Goal: Task Accomplishment & Management: Manage account settings

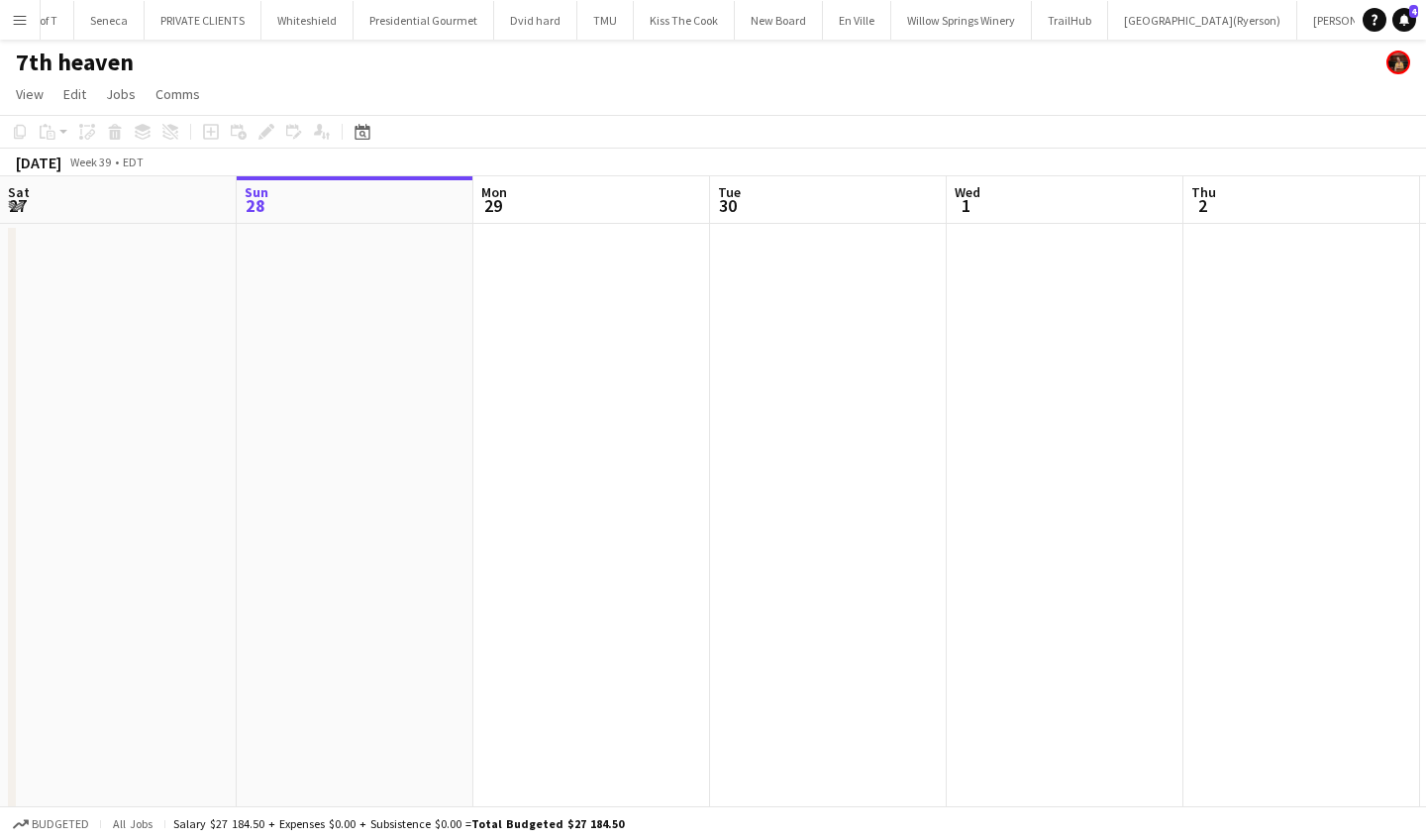
click at [20, 20] on app-icon "Menu" at bounding box center [20, 20] width 16 height 16
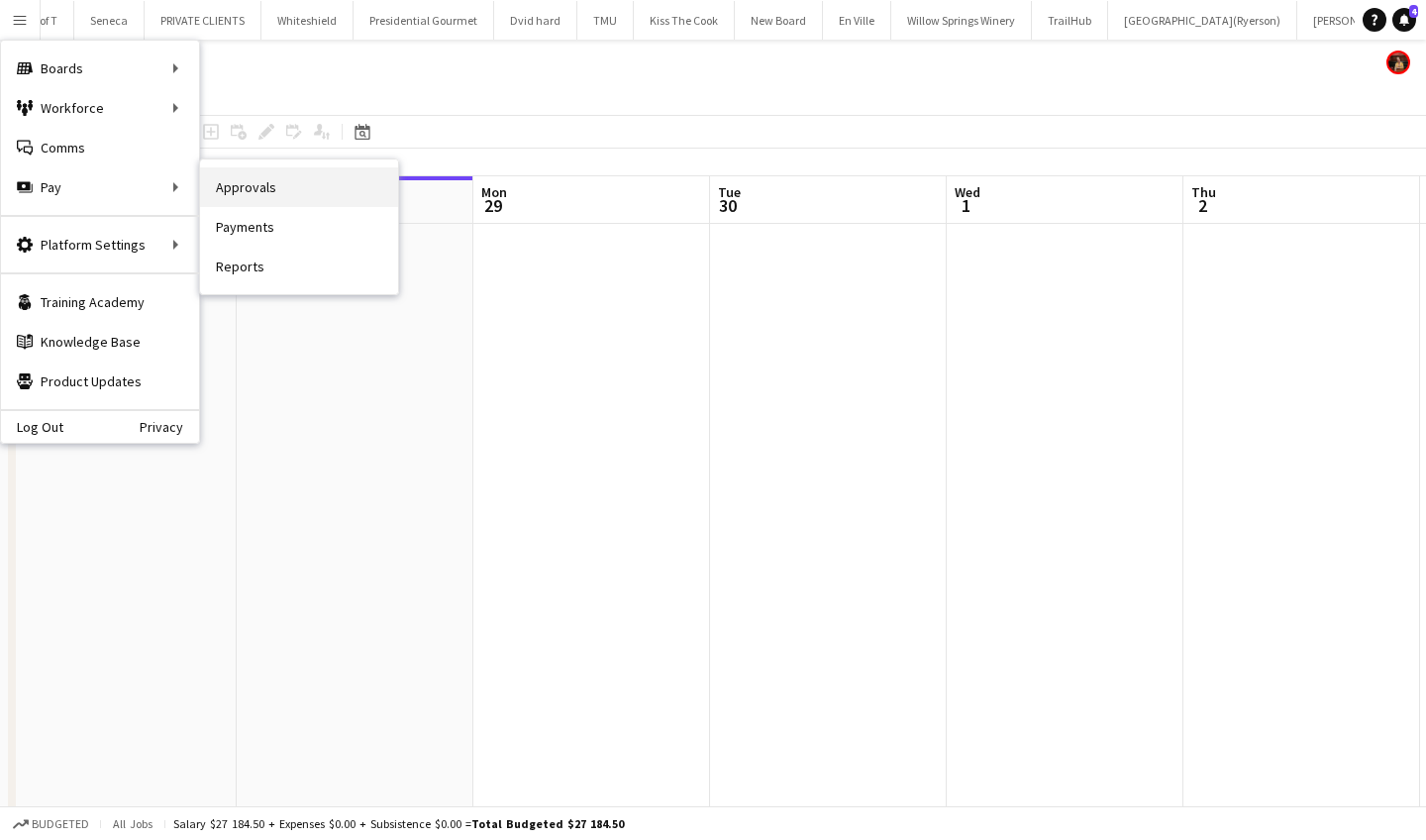
click at [300, 196] on link "Approvals" at bounding box center [299, 187] width 198 height 40
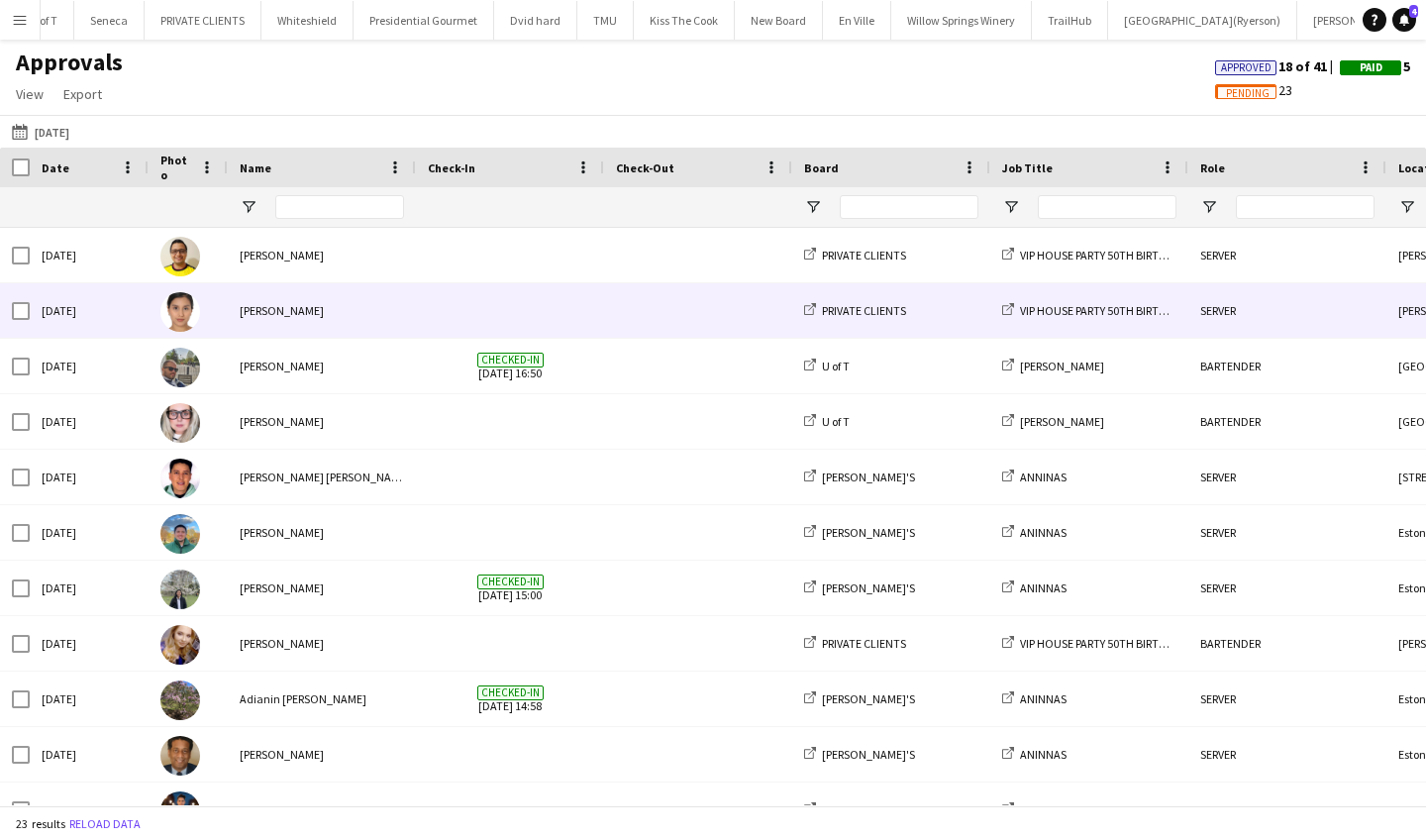
click at [268, 306] on div "[PERSON_NAME]" at bounding box center [322, 310] width 188 height 54
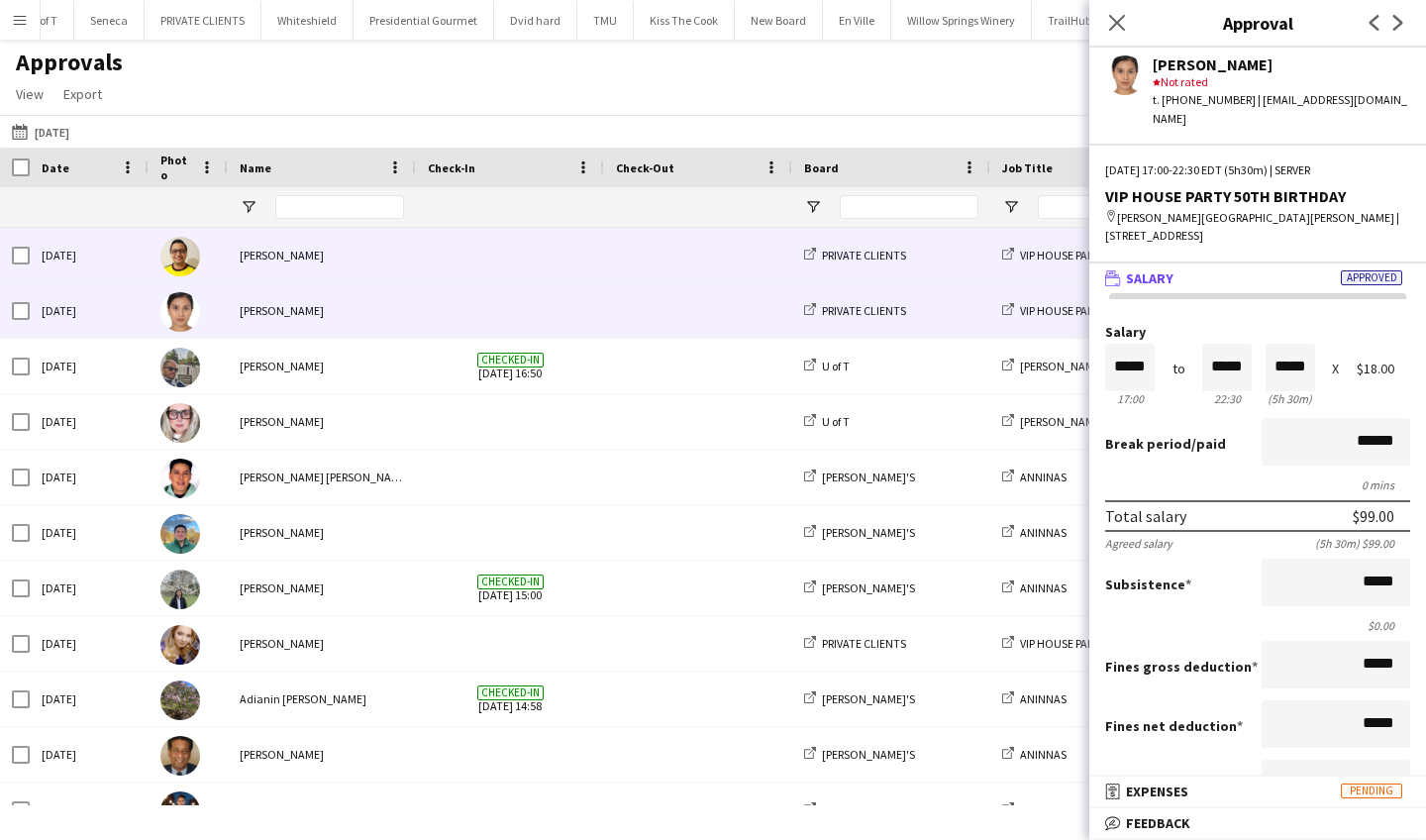
click at [325, 259] on div "[PERSON_NAME]" at bounding box center [322, 255] width 188 height 54
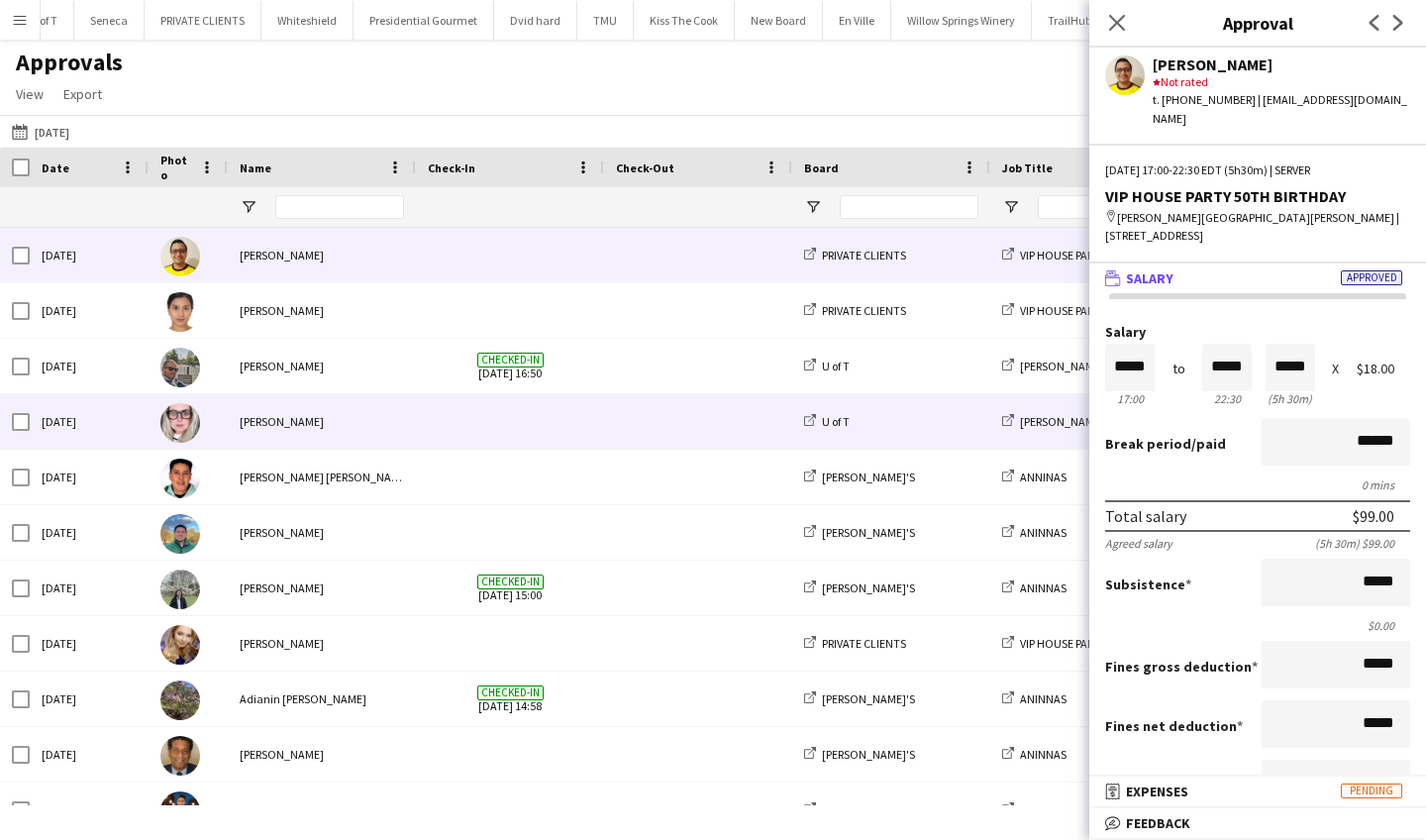
click at [403, 439] on div "[PERSON_NAME]" at bounding box center [322, 421] width 188 height 54
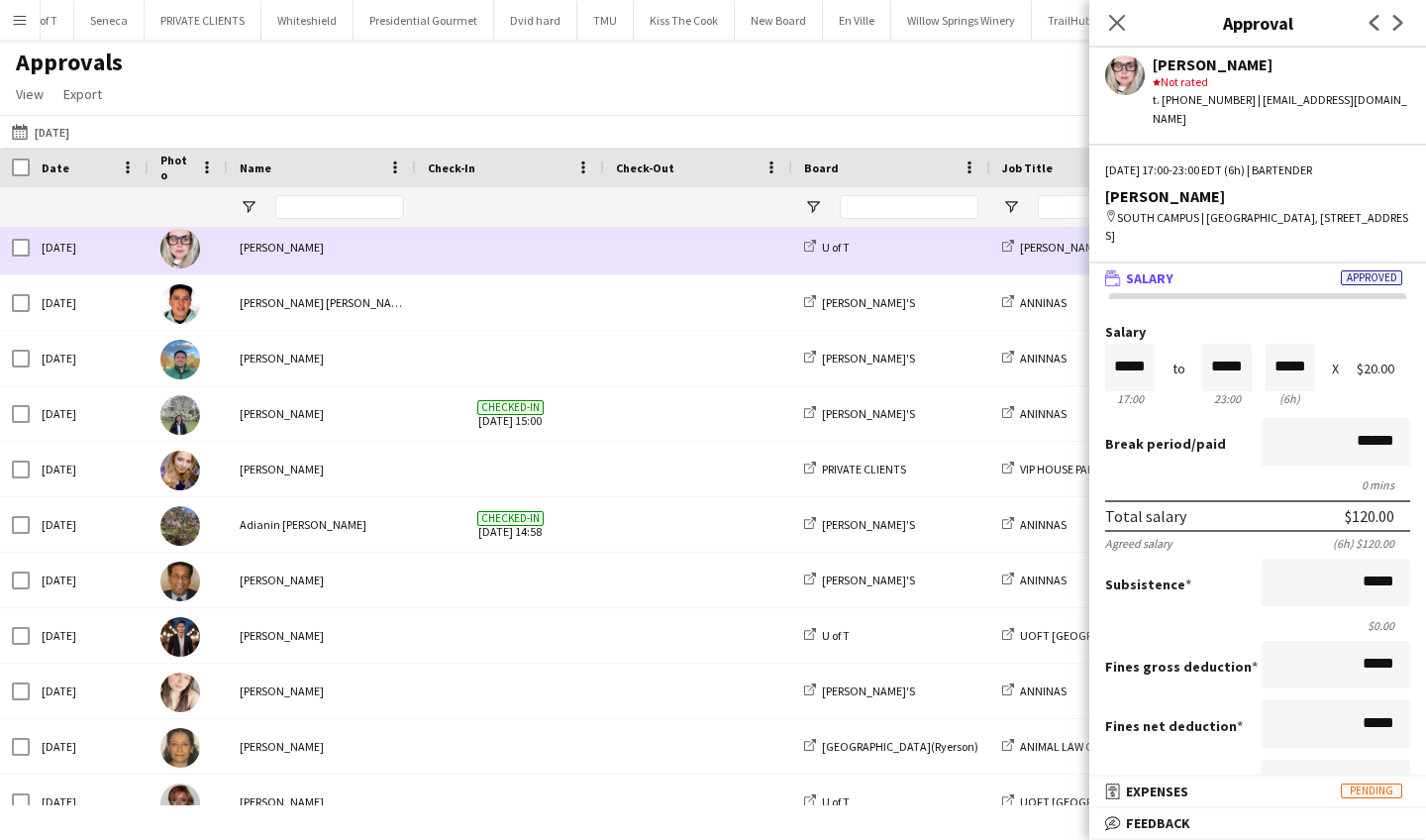
scroll to position [181, 0]
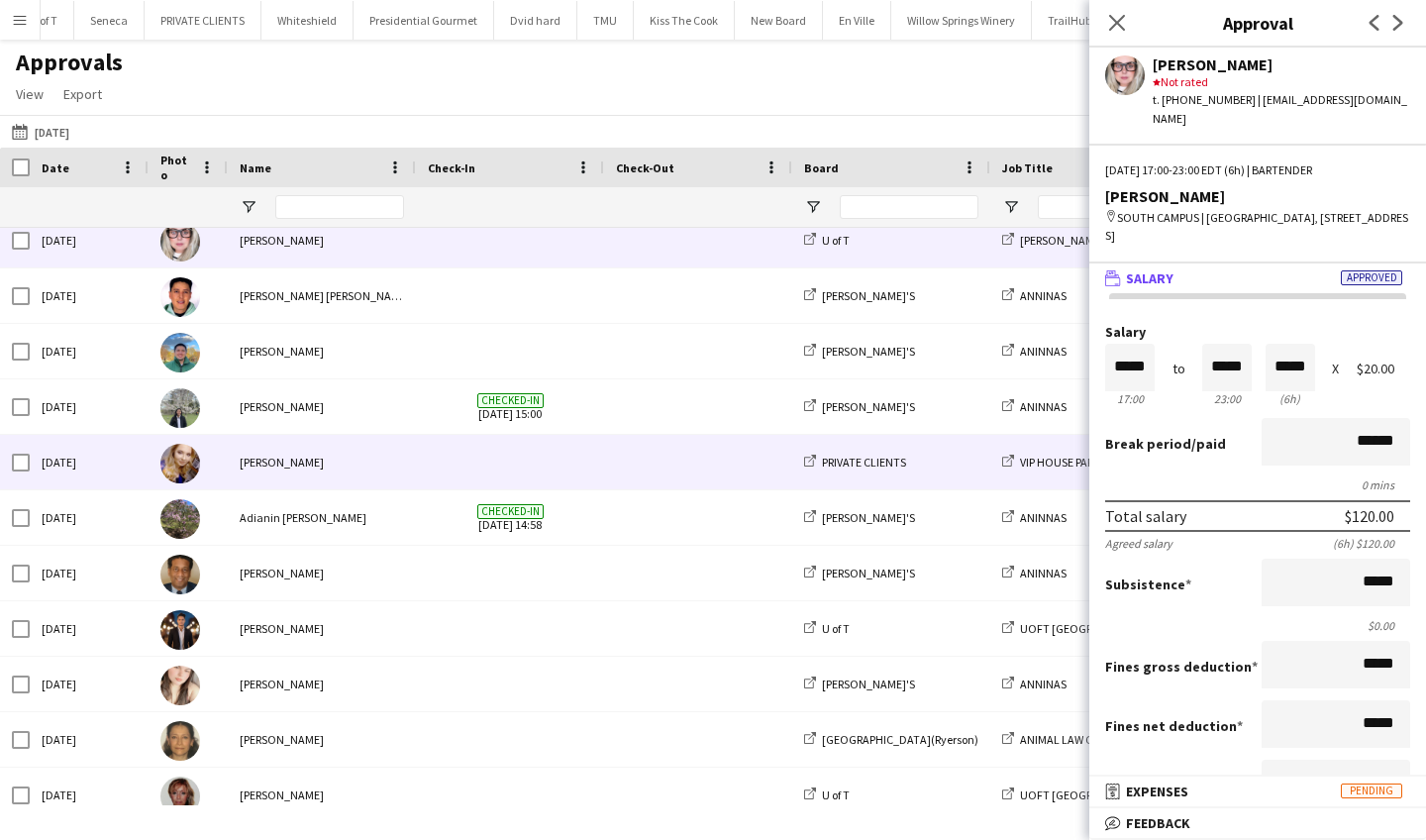
click at [351, 455] on div "[PERSON_NAME]" at bounding box center [322, 462] width 188 height 54
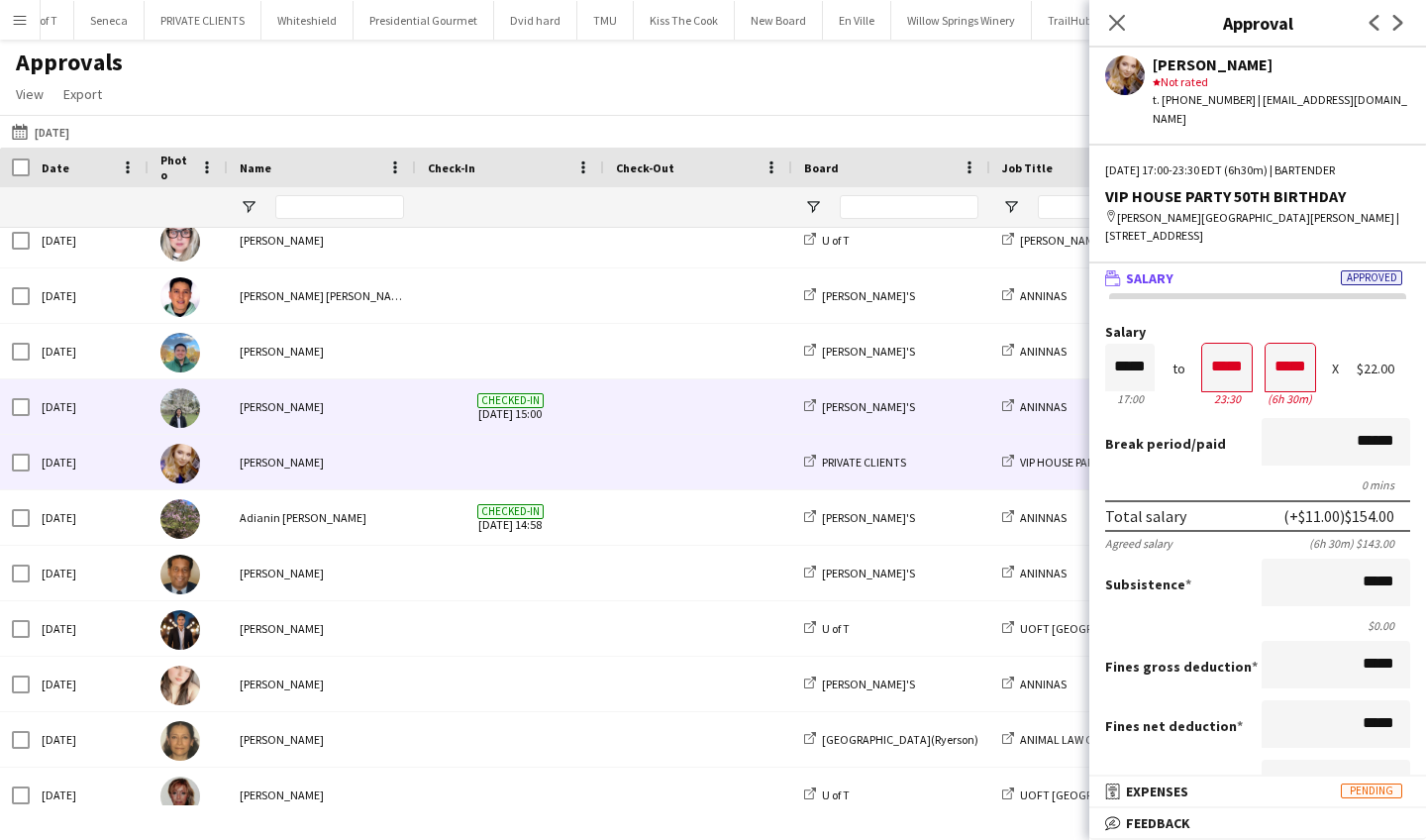
click at [351, 394] on div "[PERSON_NAME]" at bounding box center [322, 406] width 188 height 54
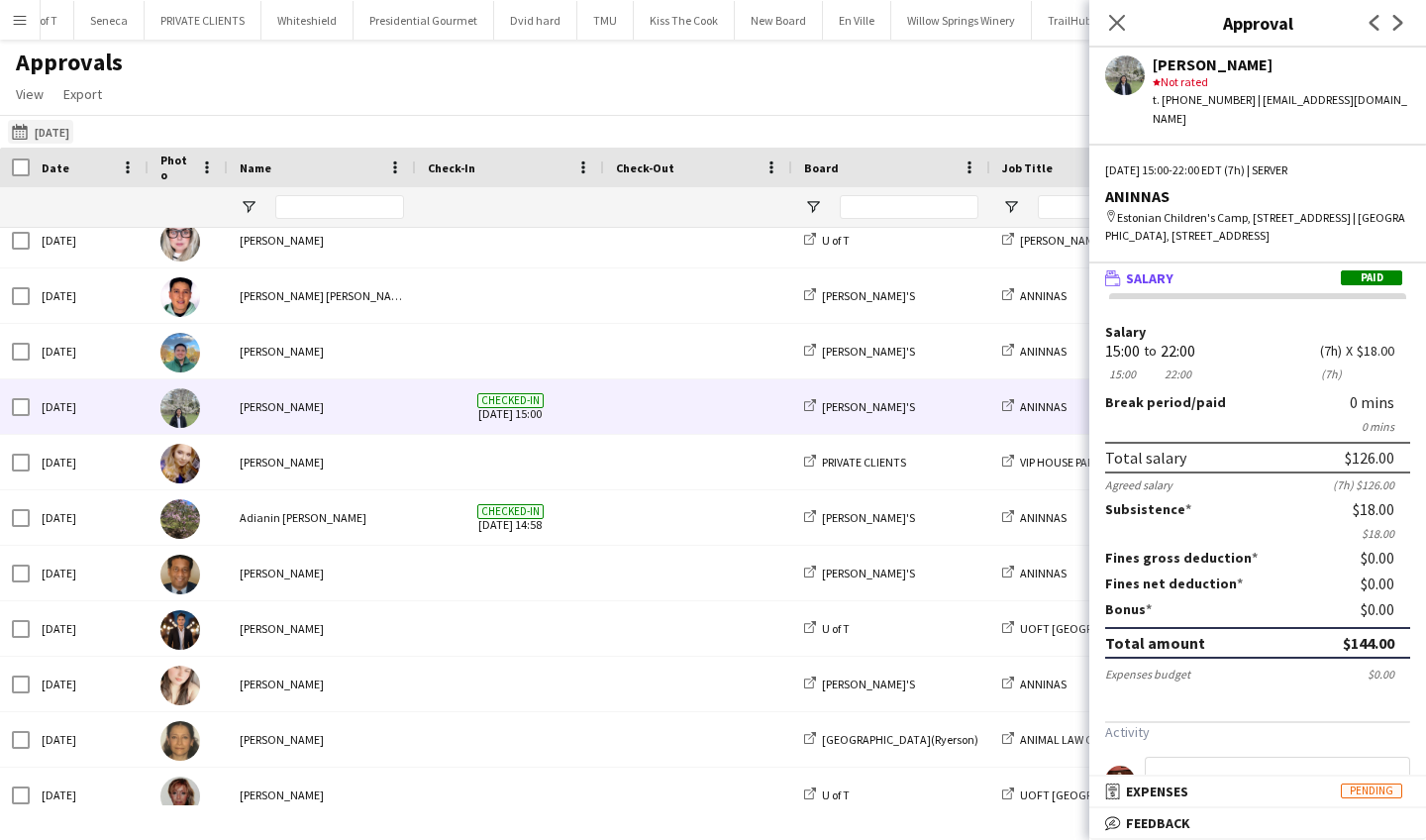
click at [15, 129] on app-icon "[DATE]" at bounding box center [23, 132] width 23 height 16
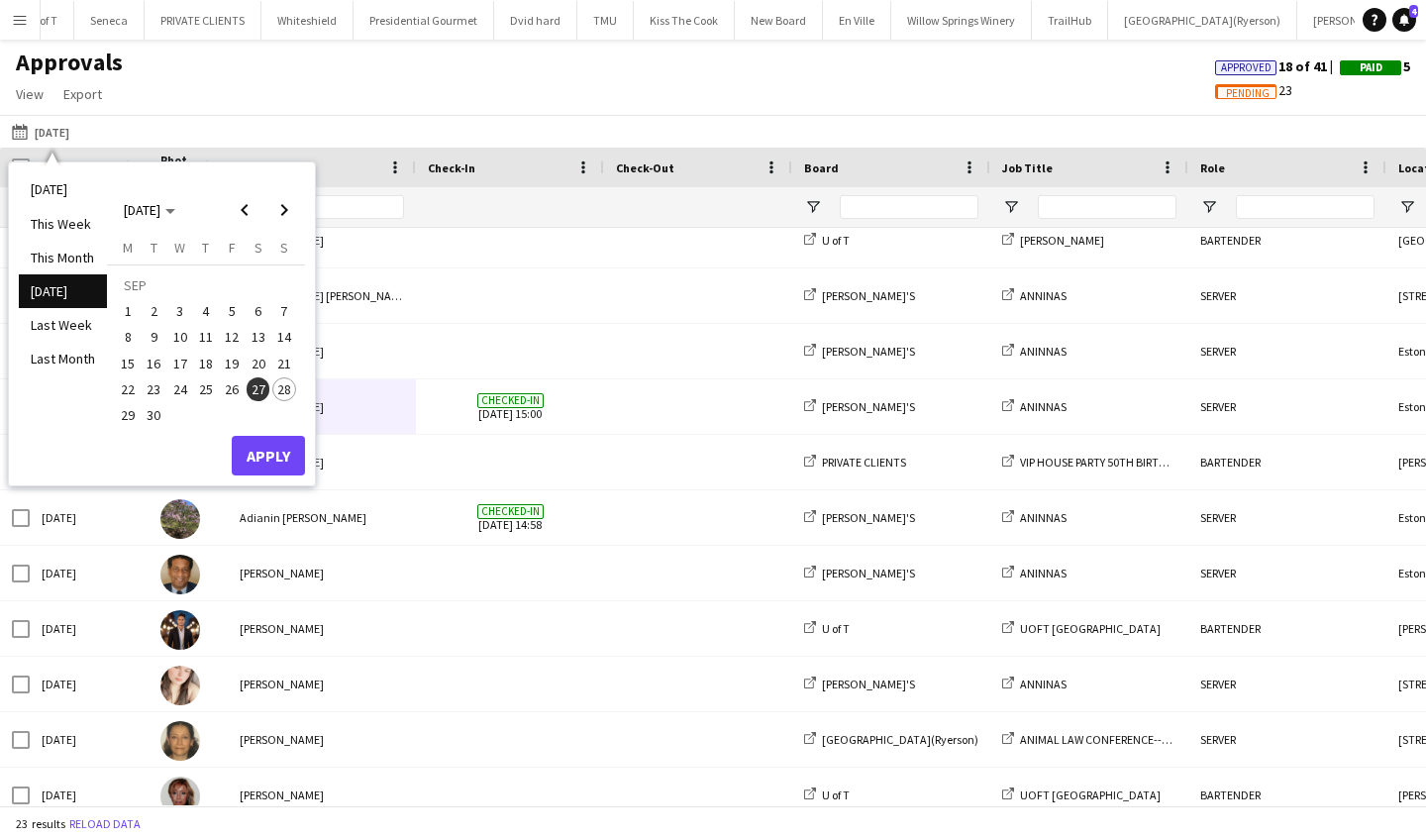
click at [284, 392] on span "28" at bounding box center [284, 389] width 24 height 24
click at [285, 457] on button "Apply" at bounding box center [268, 456] width 73 height 40
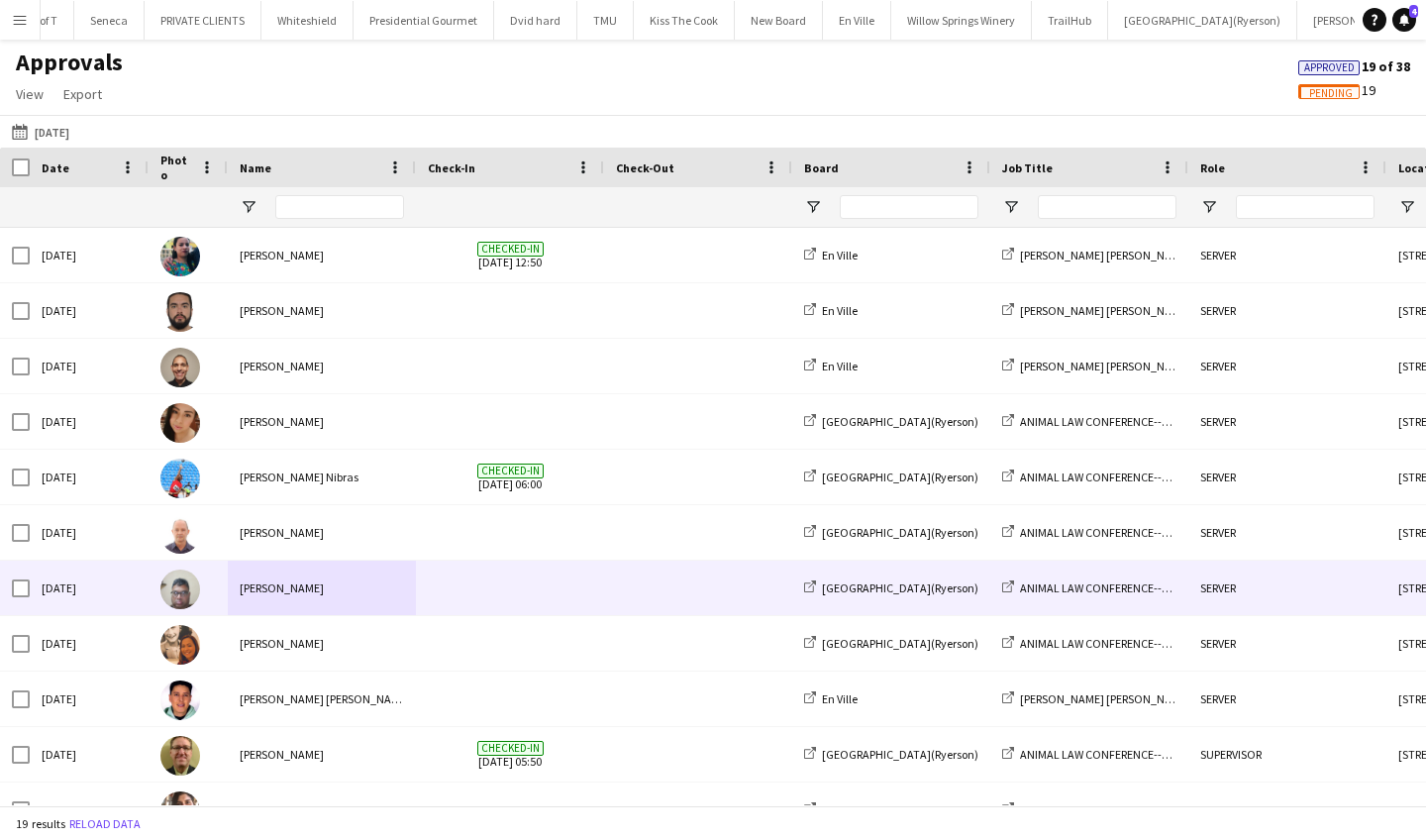
scroll to position [0, 0]
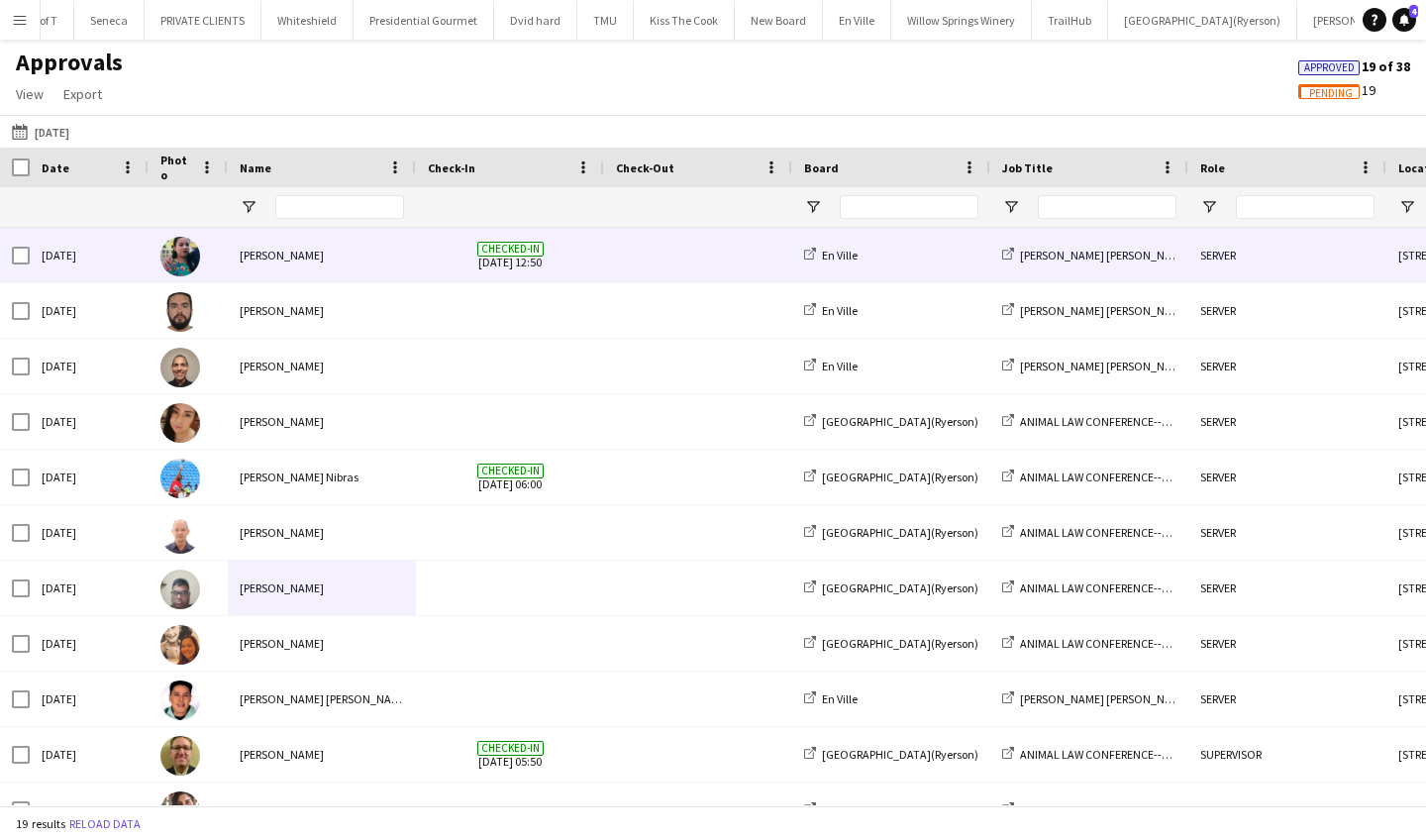
click at [410, 267] on div "[PERSON_NAME]" at bounding box center [322, 255] width 188 height 54
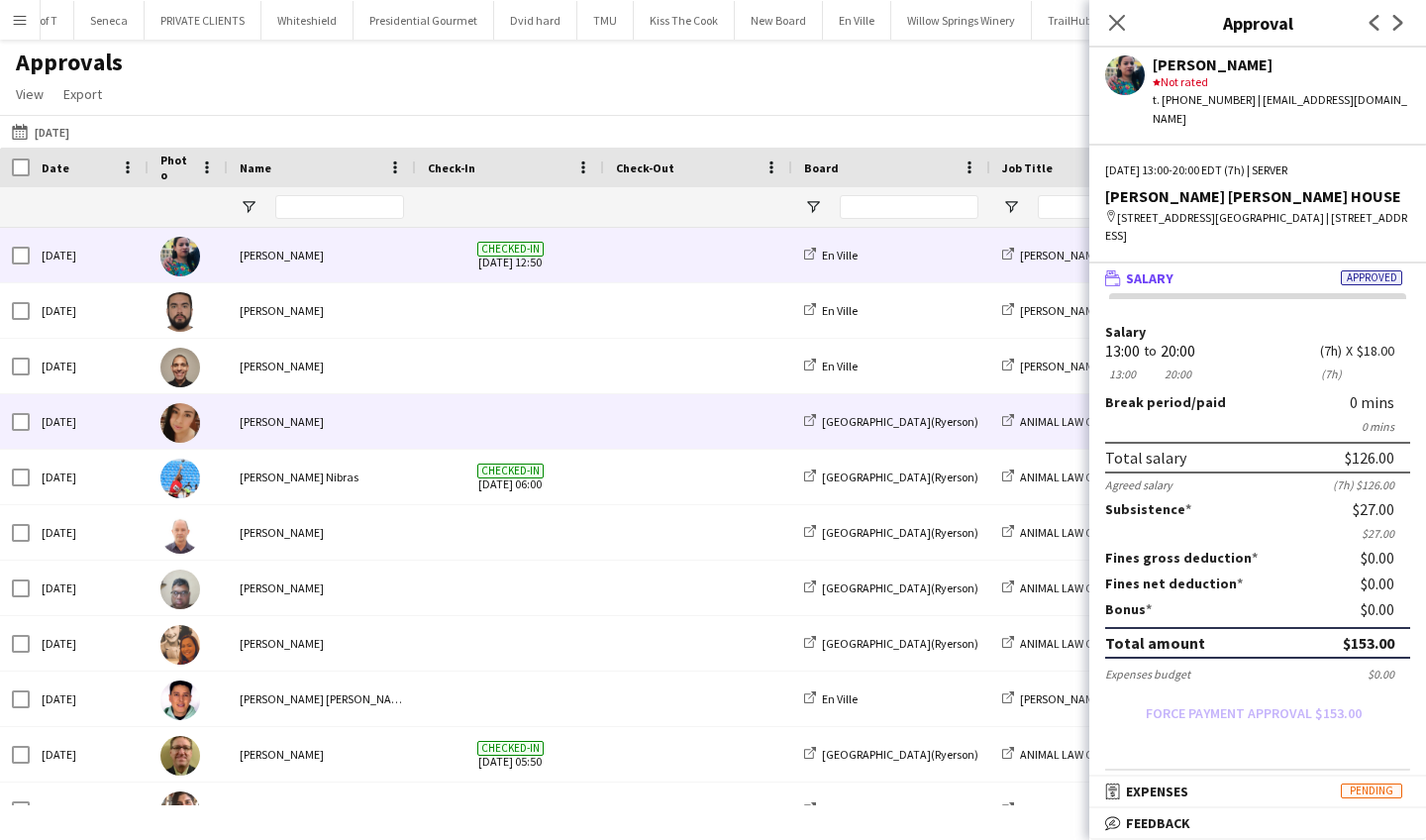
click at [391, 427] on div "[PERSON_NAME]" at bounding box center [322, 421] width 188 height 54
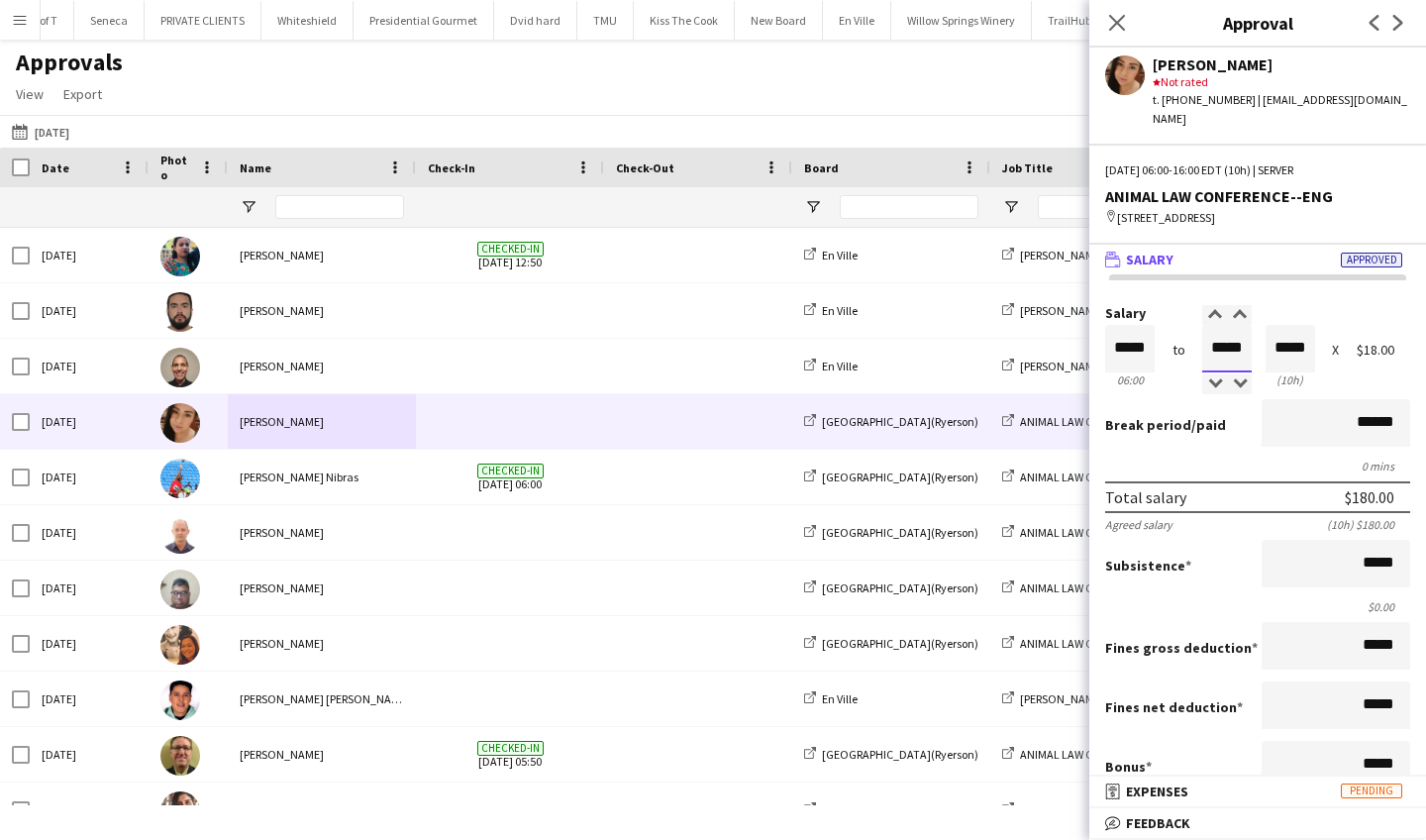
click at [1248, 345] on input "*****" at bounding box center [1227, 349] width 50 height 48
type input "*****"
click at [1207, 383] on div at bounding box center [1214, 384] width 25 height 20
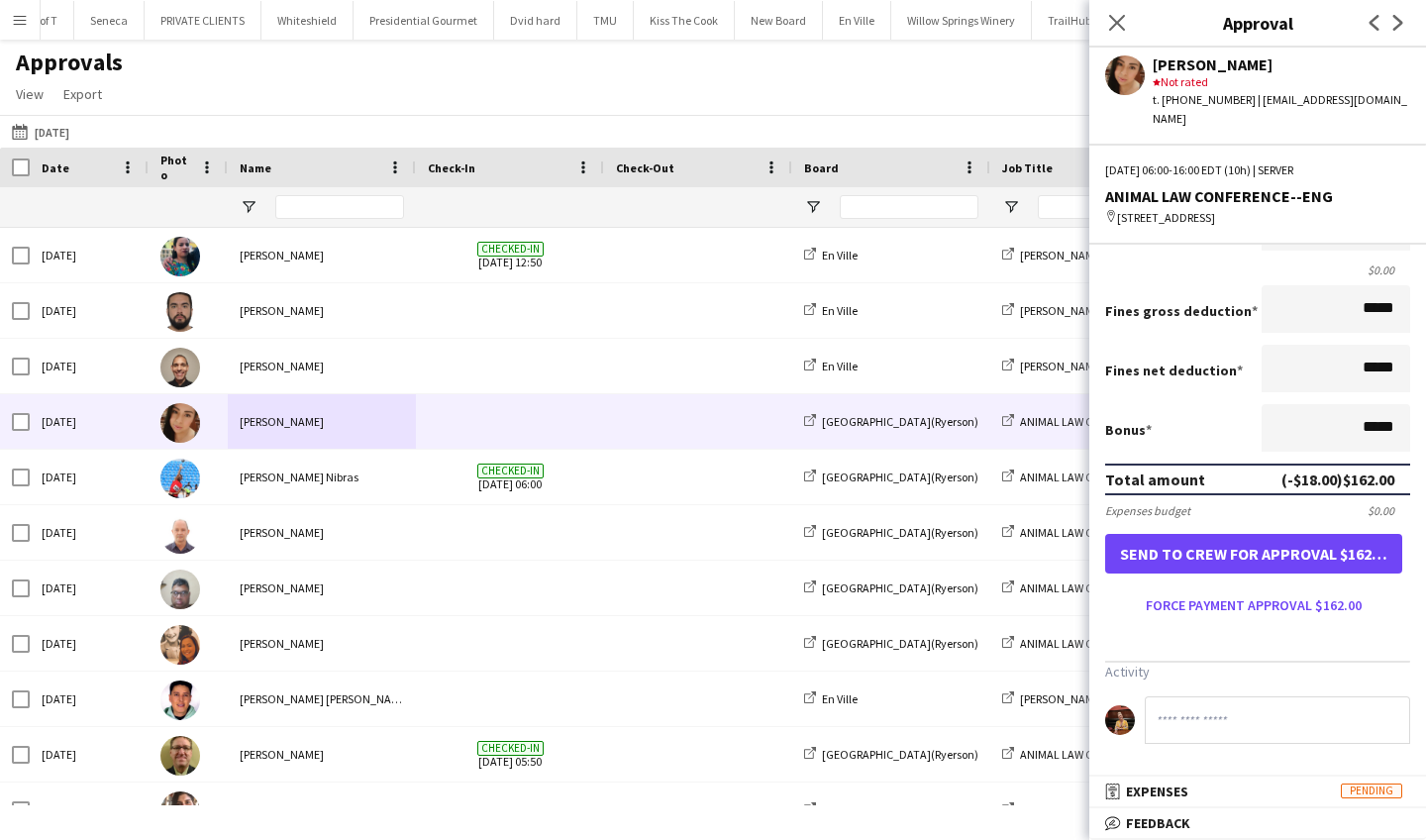
scroll to position [346, 0]
click at [1263, 609] on button "Force payment approval $162.00" at bounding box center [1253, 605] width 297 height 32
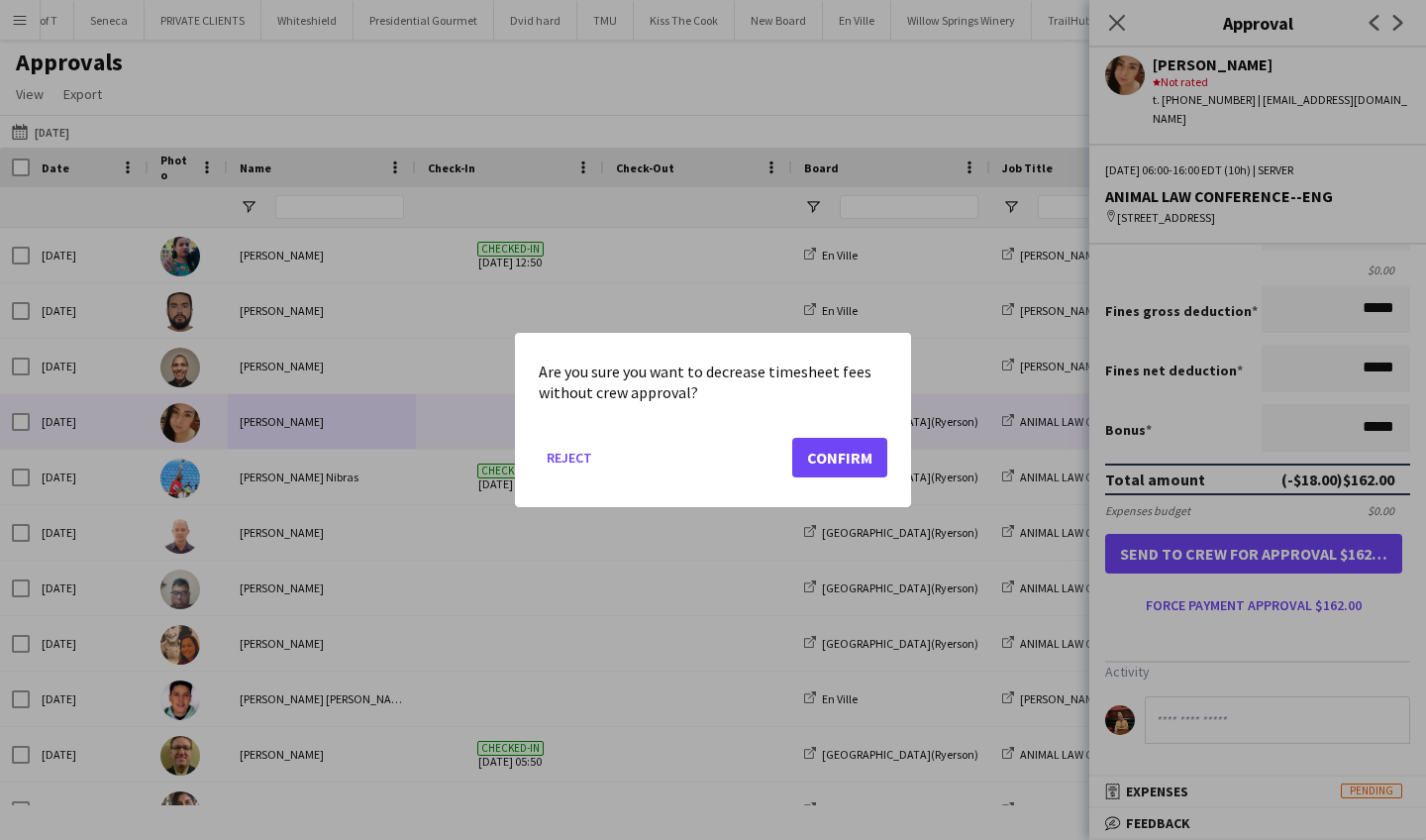
click at [837, 447] on button "Confirm" at bounding box center [839, 458] width 95 height 40
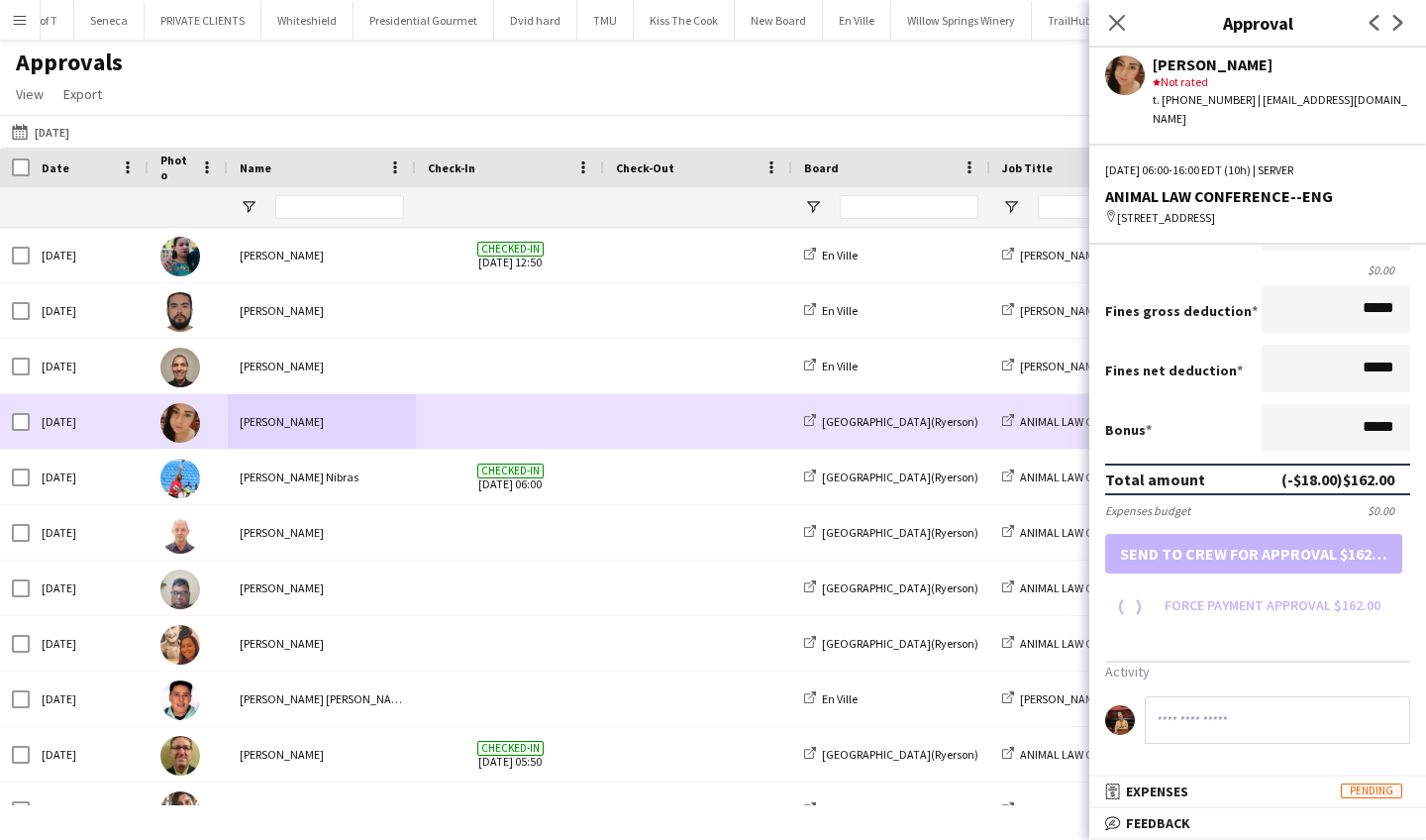
scroll to position [301, 0]
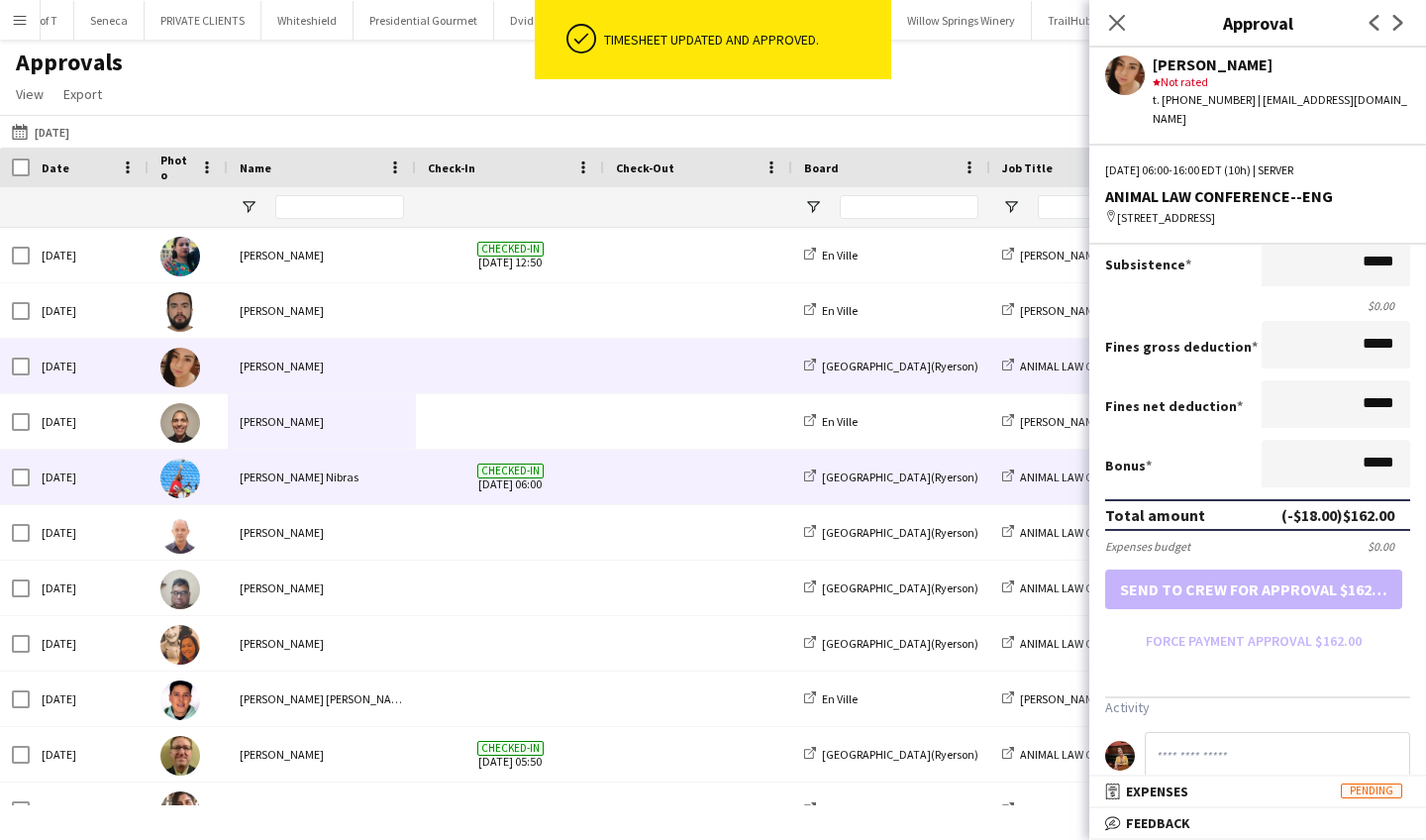
click at [378, 469] on div "[PERSON_NAME] Nibras" at bounding box center [322, 477] width 188 height 54
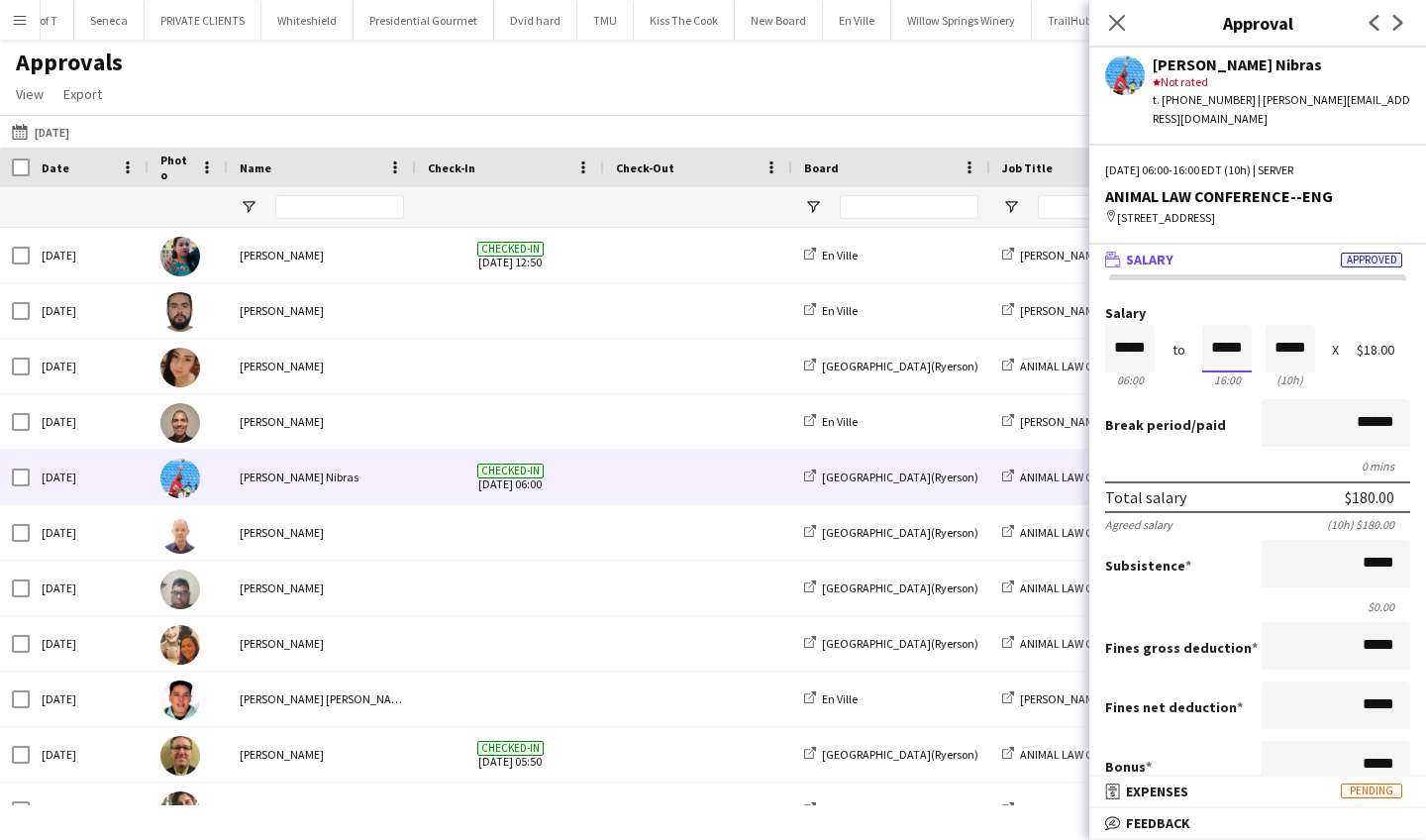
click at [1245, 346] on input "*****" at bounding box center [1227, 349] width 50 height 48
type input "*****"
click at [1211, 384] on div at bounding box center [1214, 384] width 25 height 20
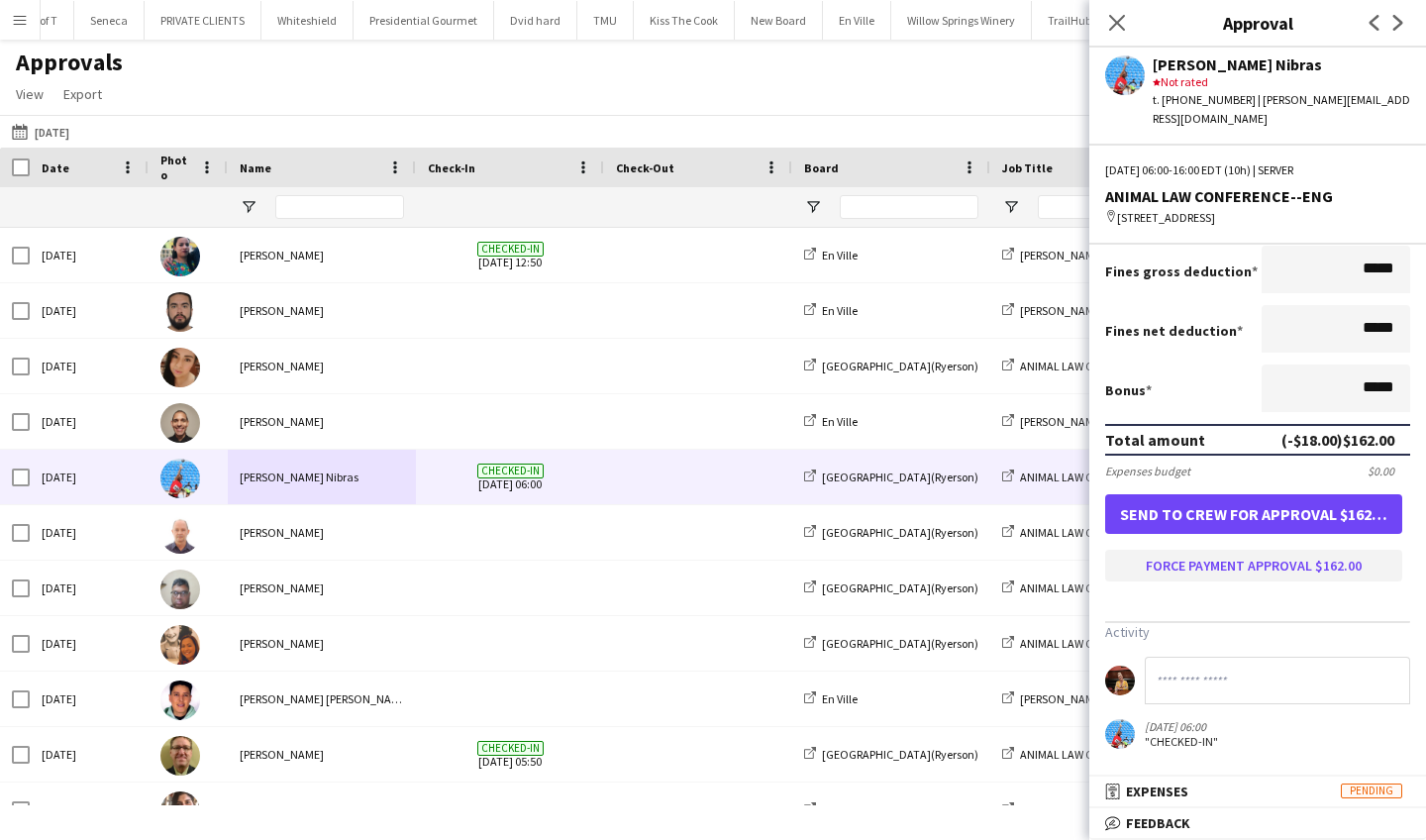
scroll to position [385, 0]
click at [1256, 571] on button "Force payment approval $162.00" at bounding box center [1253, 566] width 297 height 32
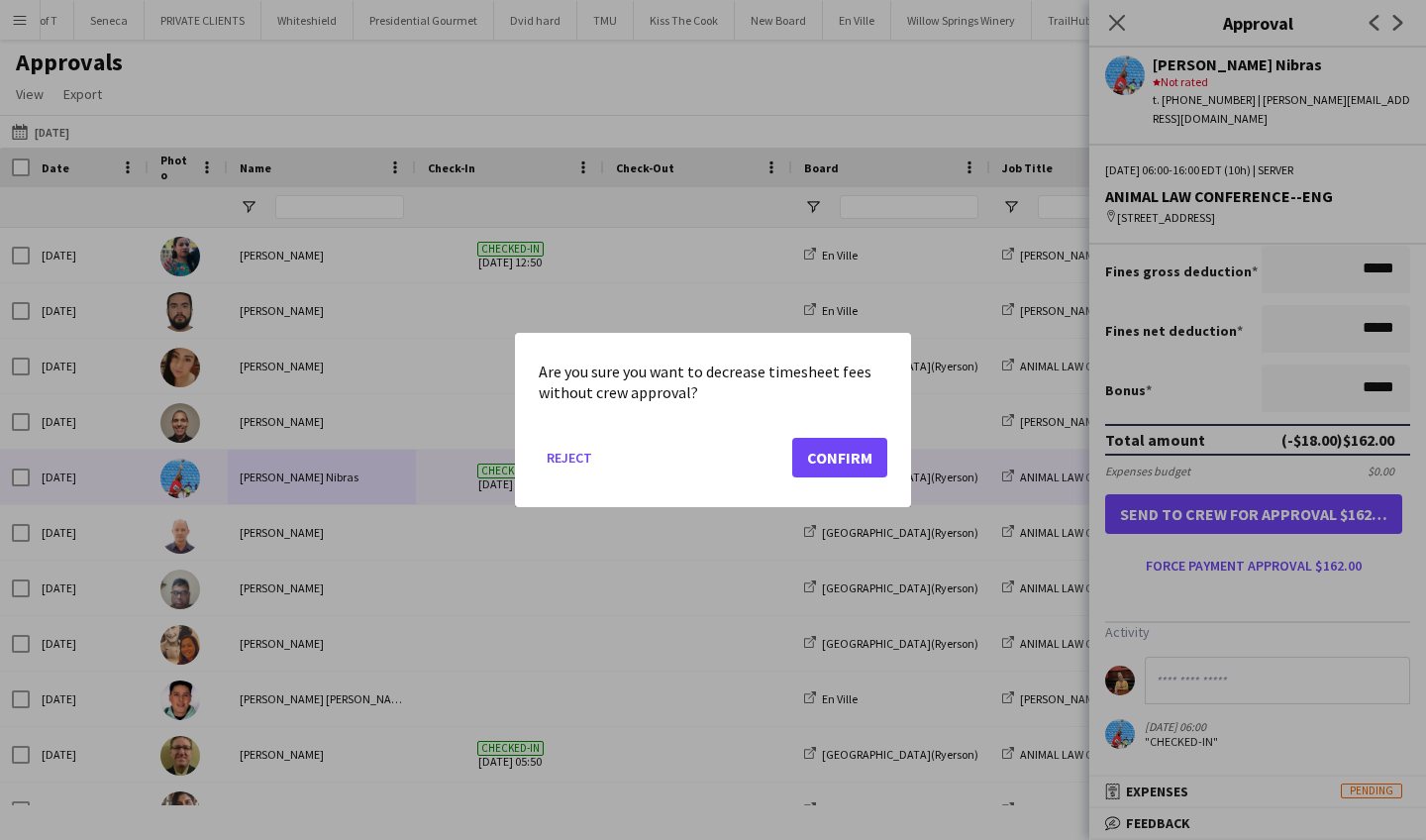
click at [844, 457] on button "Confirm" at bounding box center [839, 458] width 95 height 40
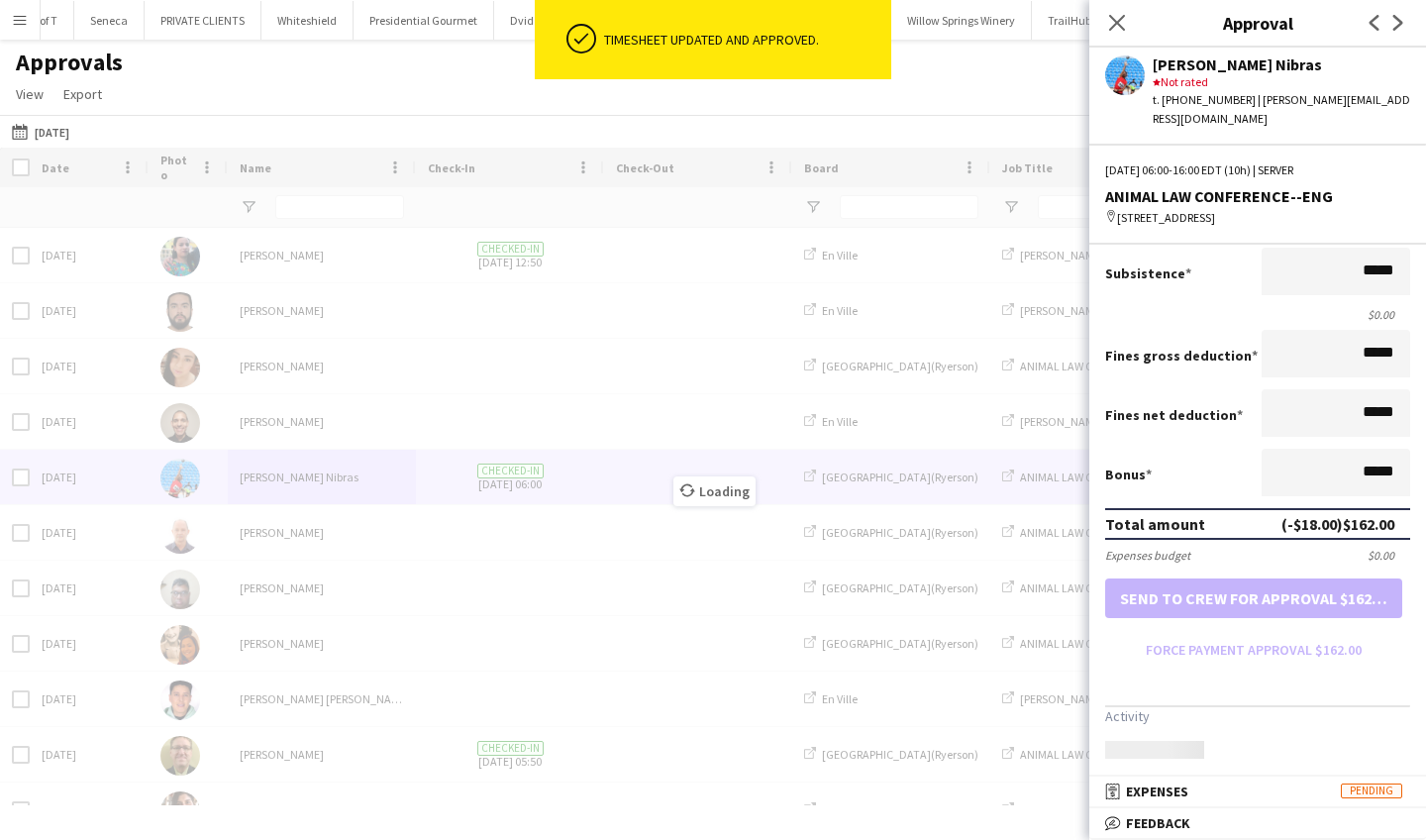
scroll to position [301, 0]
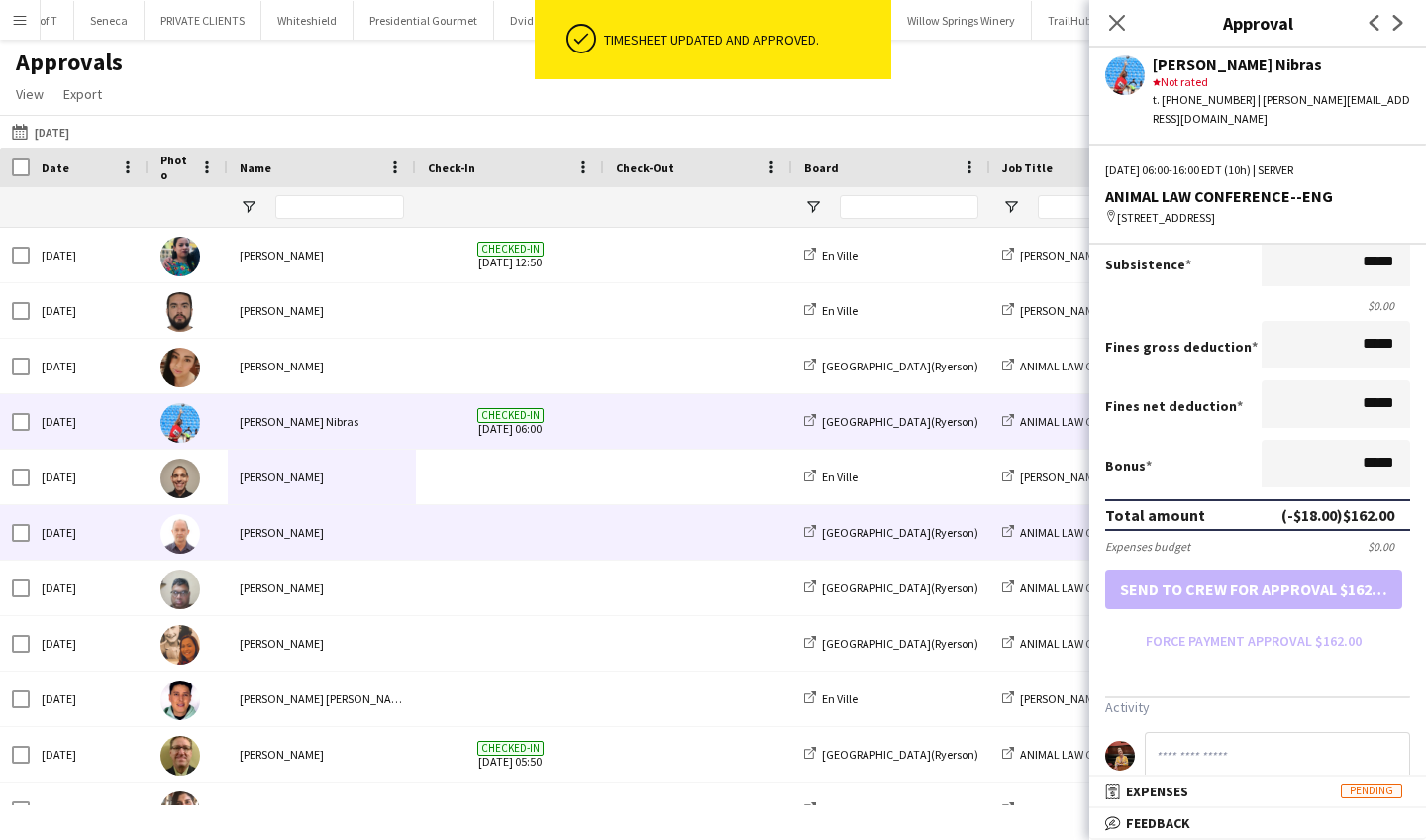
click at [389, 528] on div "[PERSON_NAME]" at bounding box center [322, 532] width 188 height 54
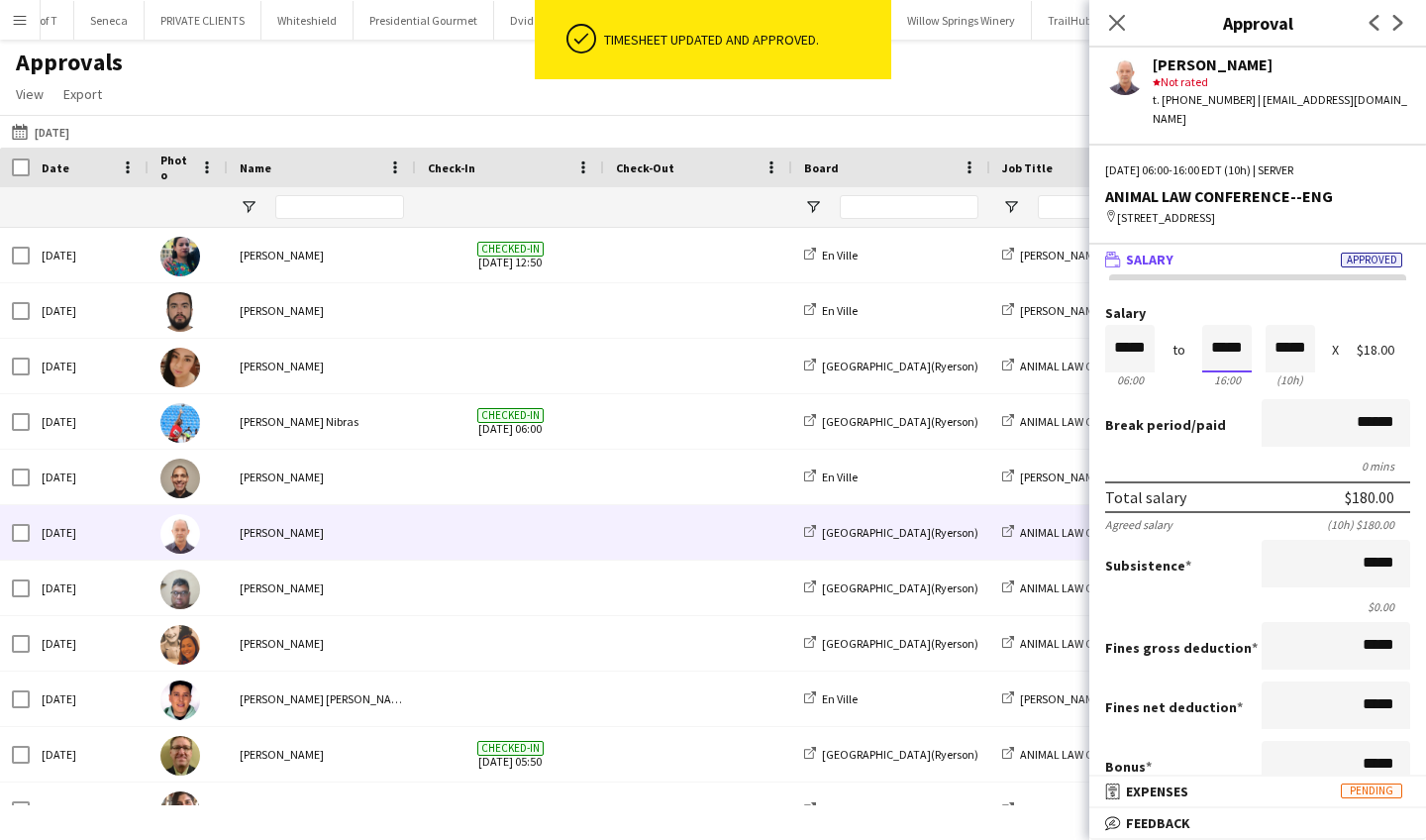
click at [1251, 345] on input "*****" at bounding box center [1227, 349] width 50 height 48
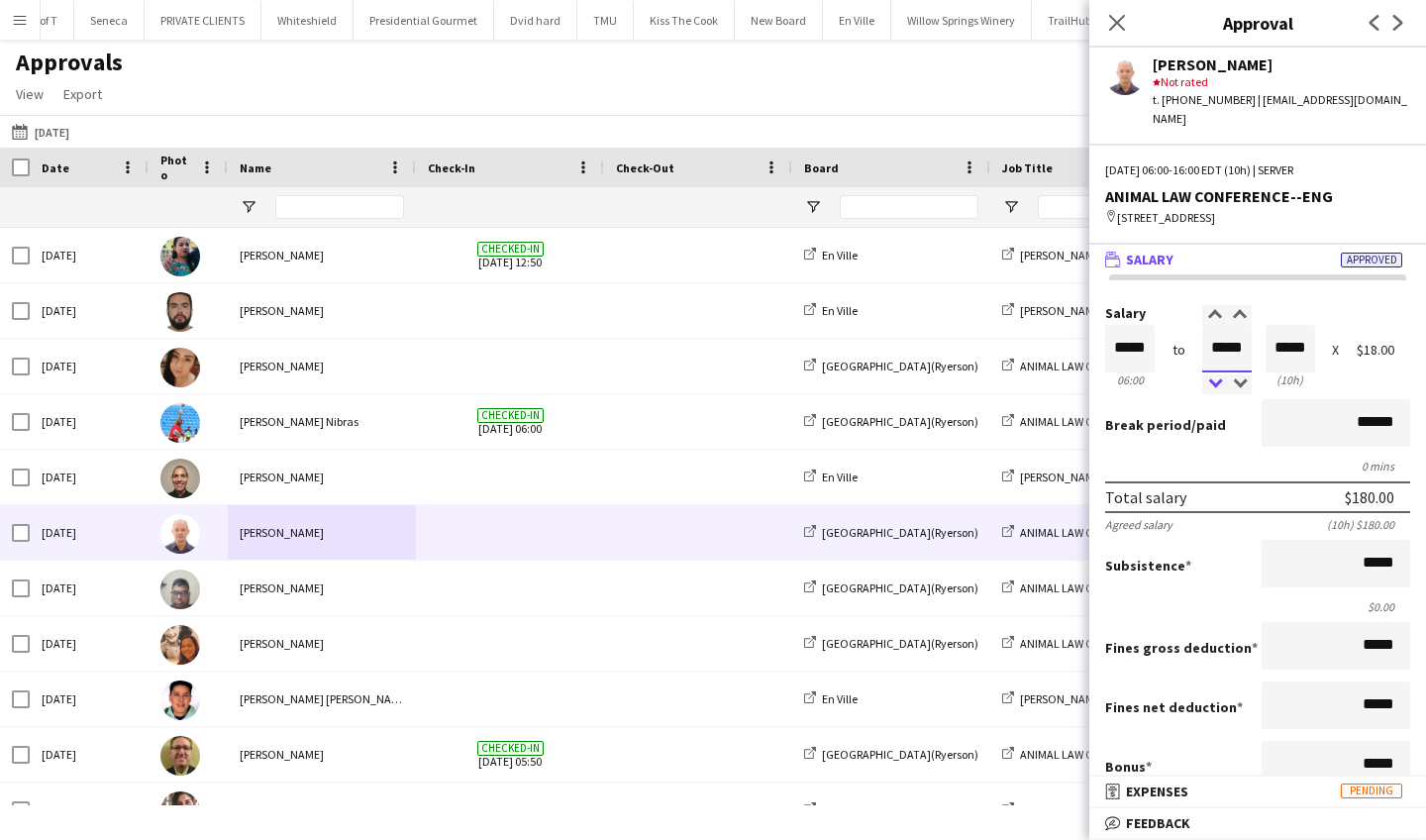
type input "*****"
click at [1209, 382] on div at bounding box center [1214, 384] width 25 height 20
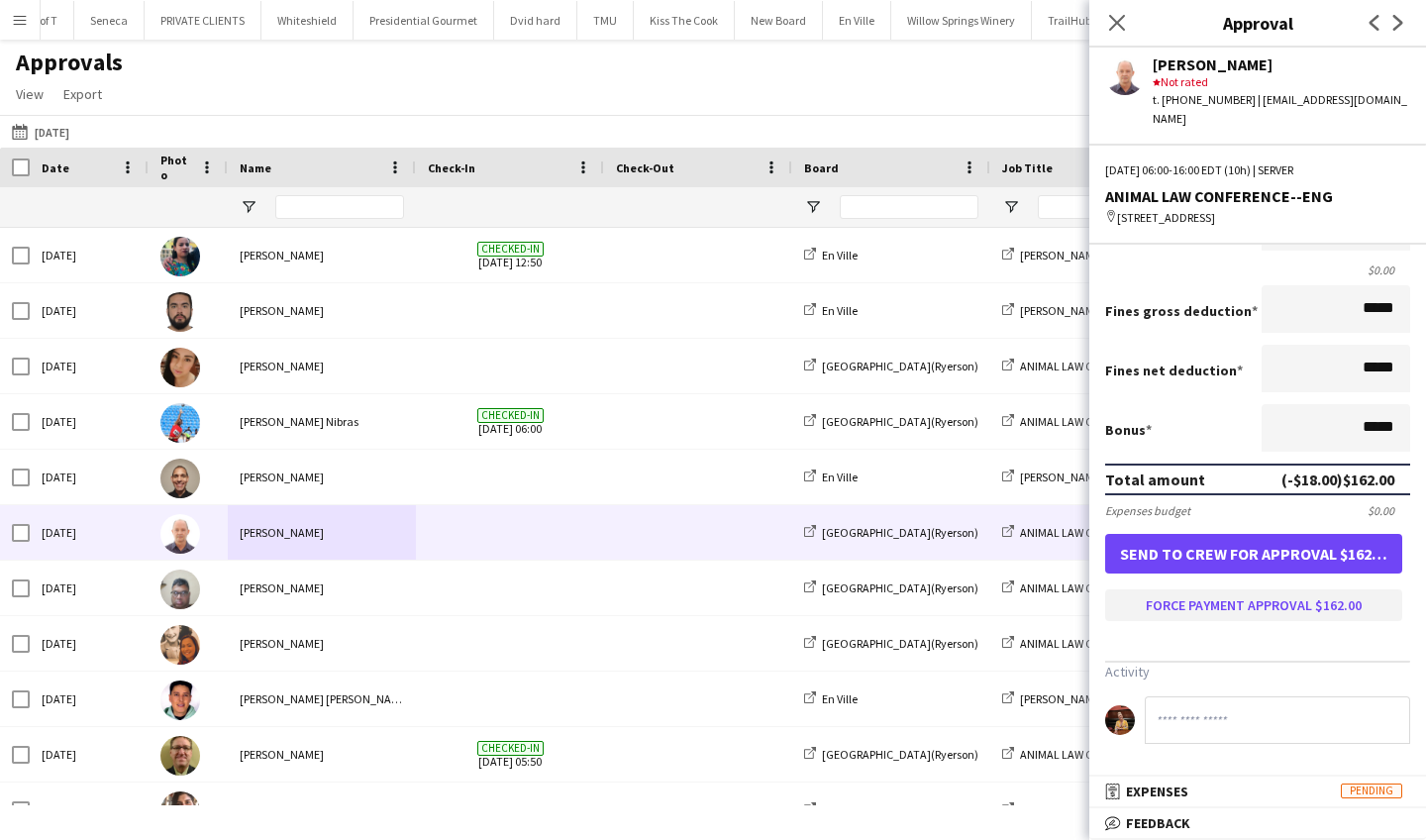
scroll to position [346, 0]
click at [1229, 603] on button "Force payment approval $162.00" at bounding box center [1253, 605] width 297 height 32
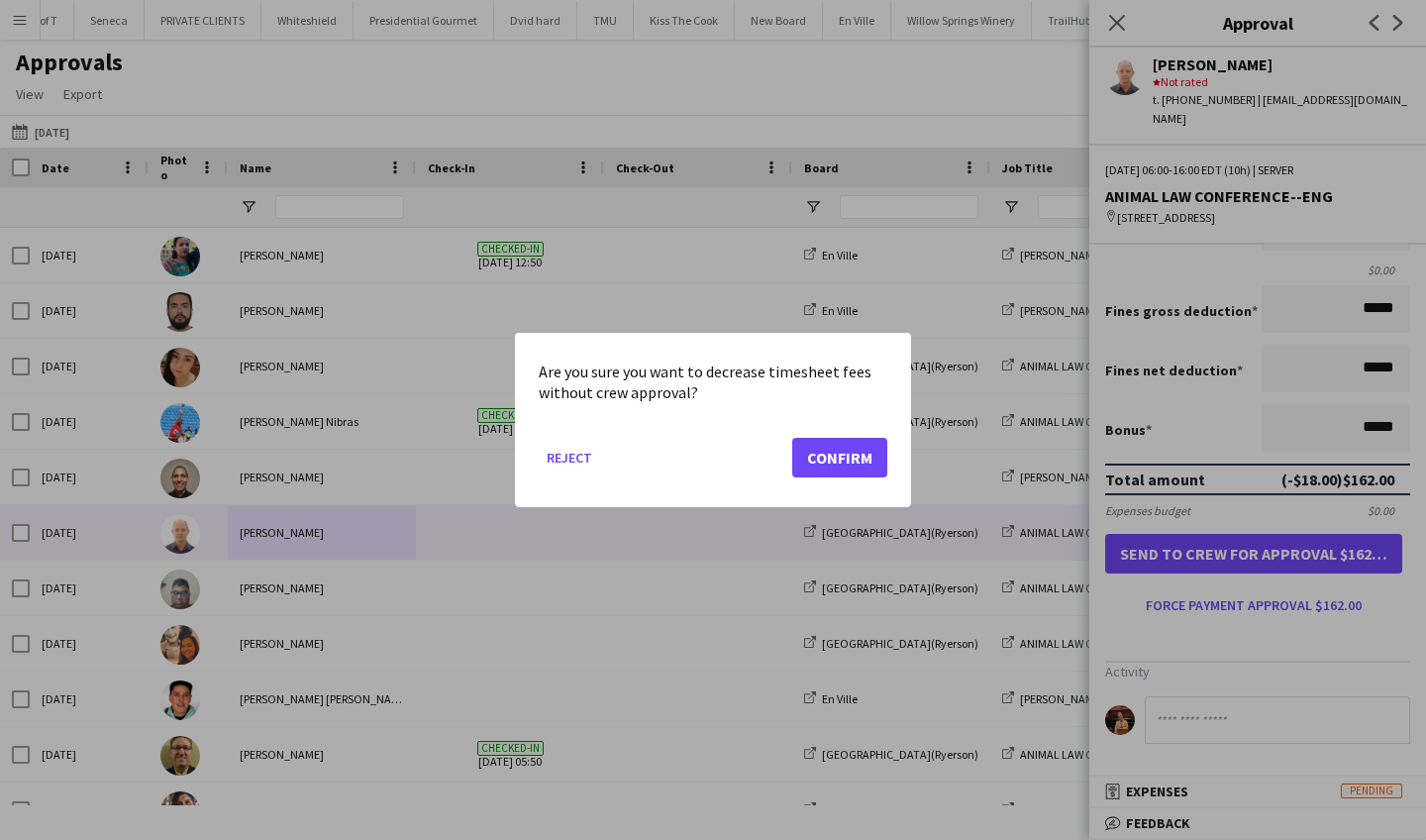
click at [846, 463] on button "Confirm" at bounding box center [839, 458] width 95 height 40
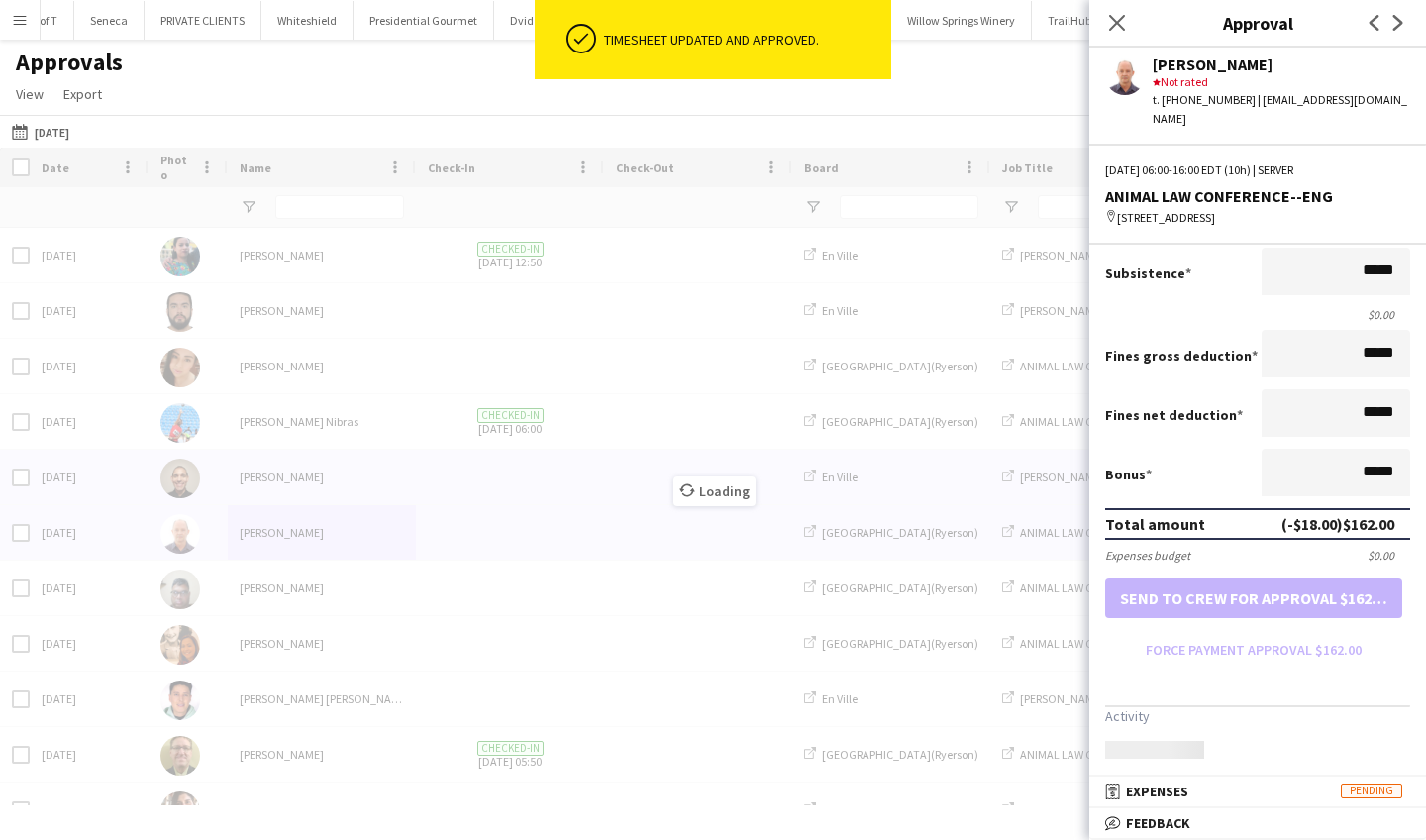
scroll to position [301, 0]
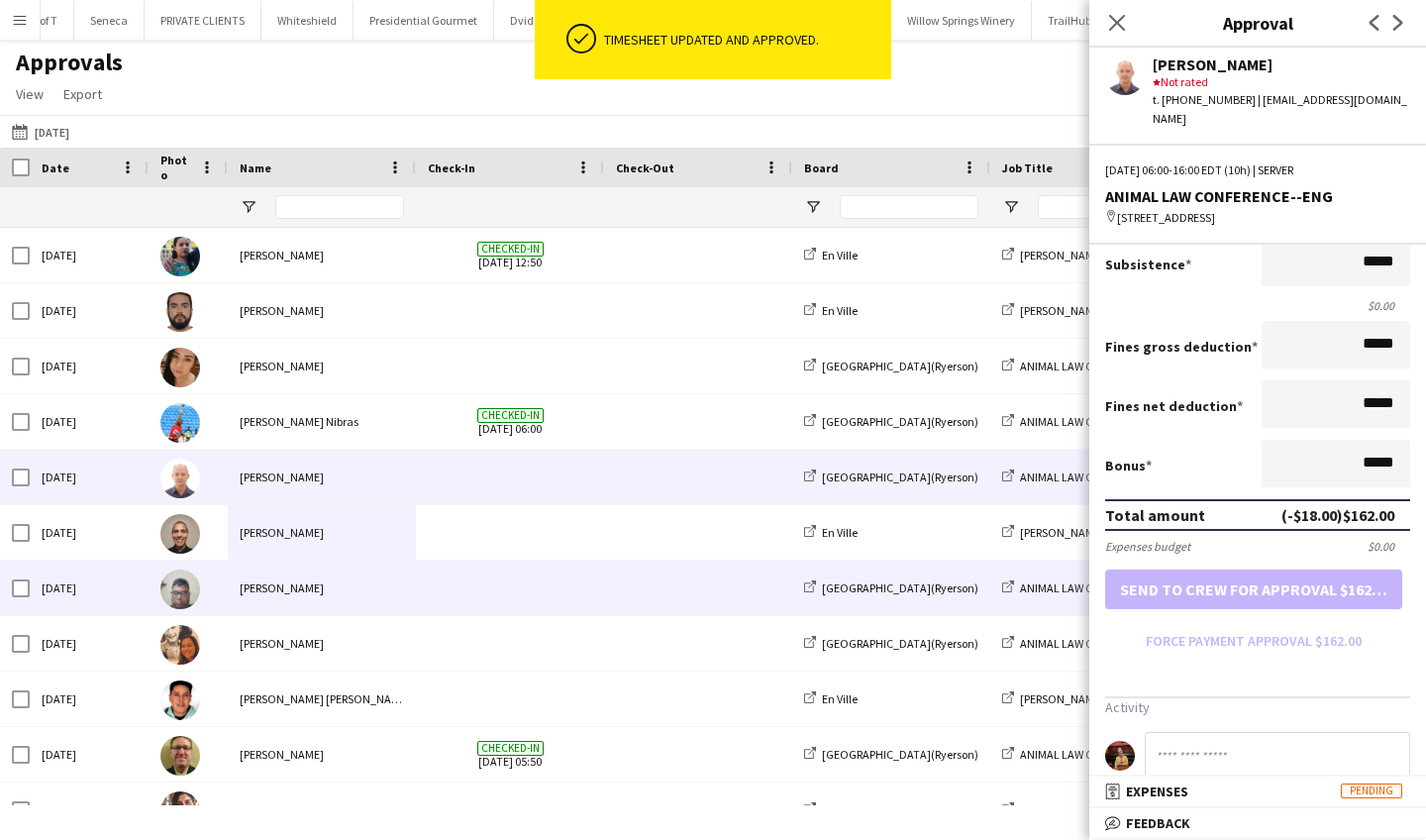
click at [394, 591] on div "[PERSON_NAME]" at bounding box center [322, 588] width 188 height 54
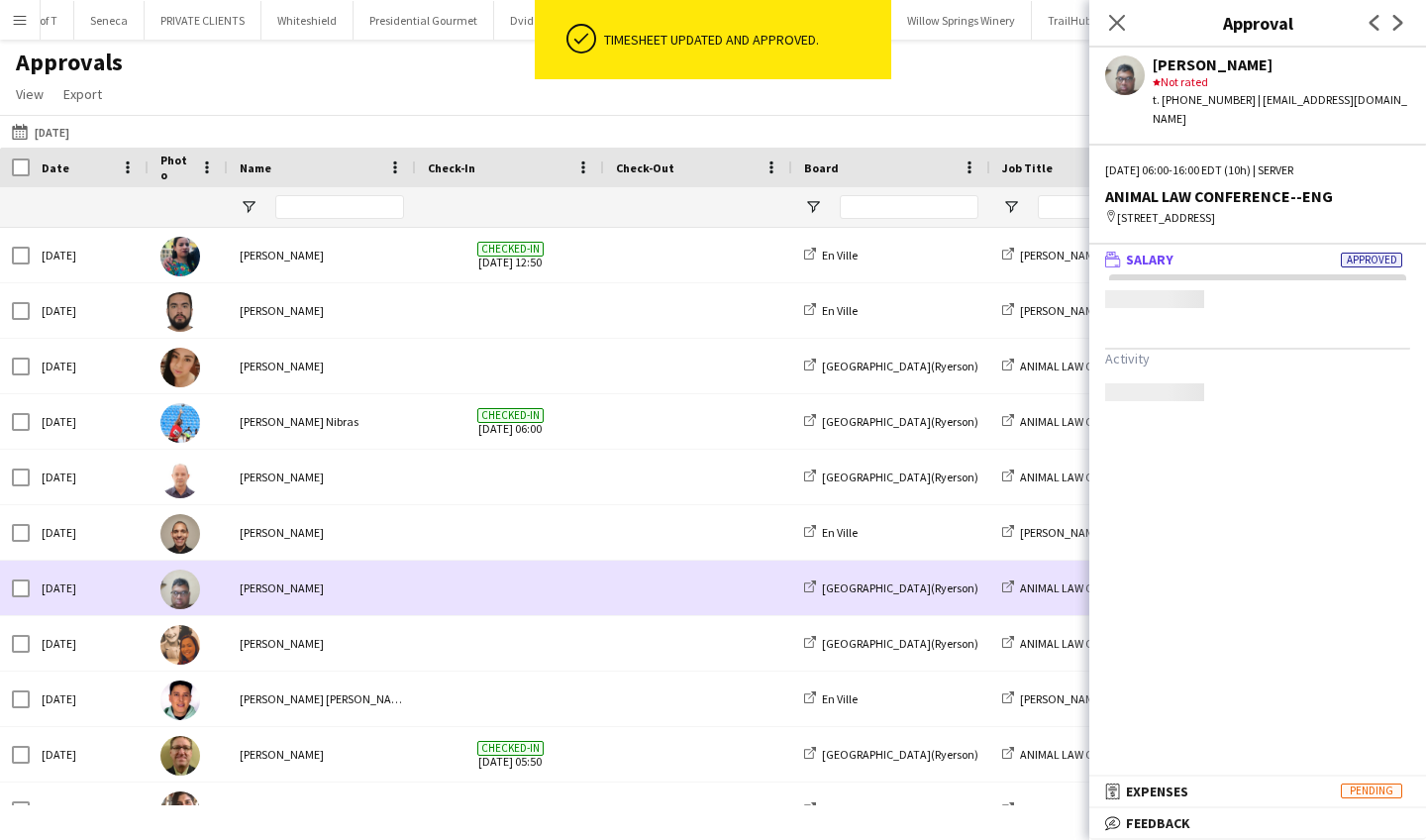
scroll to position [0, 0]
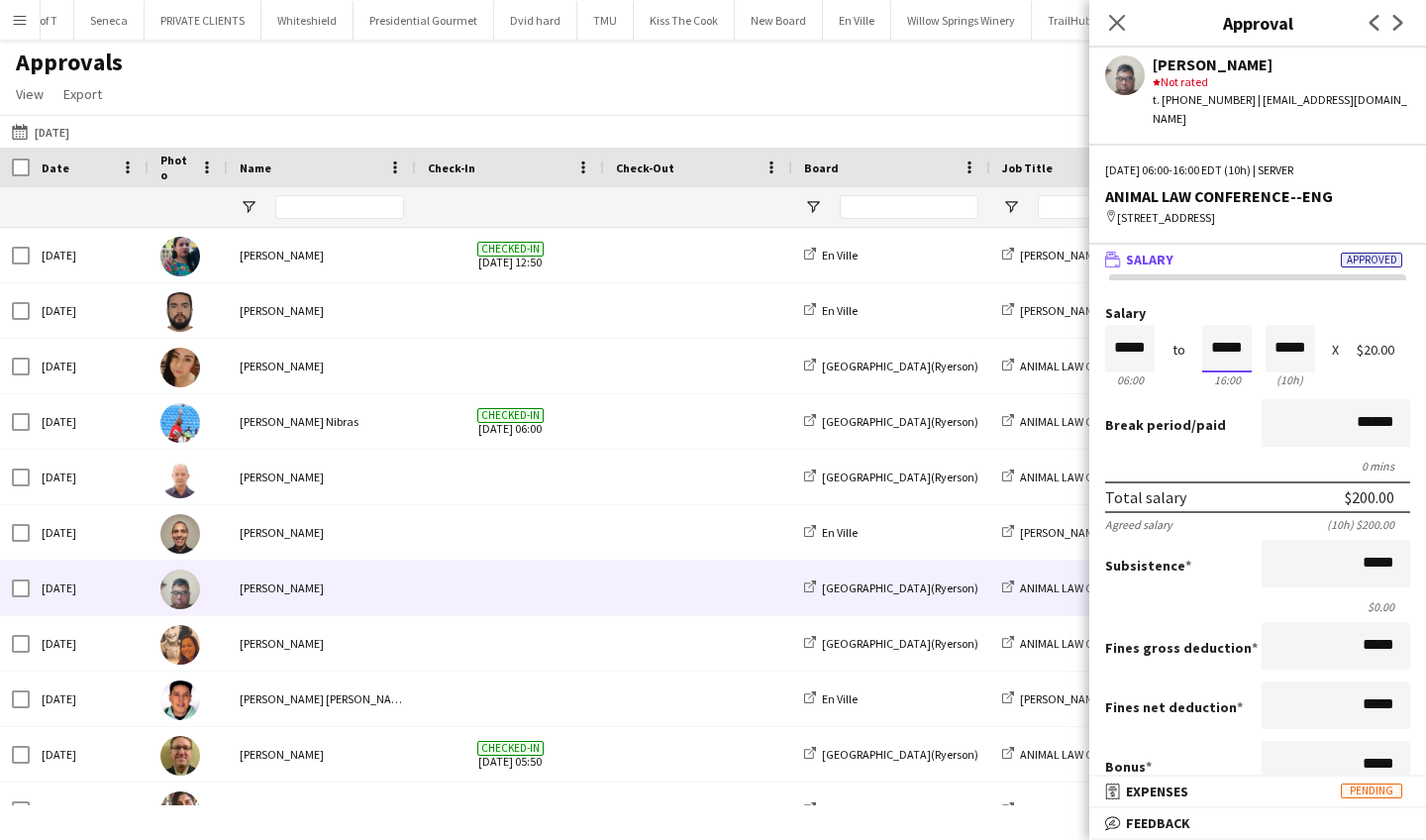
click at [1249, 352] on input "*****" at bounding box center [1227, 349] width 50 height 48
type input "*****"
click at [1212, 378] on div at bounding box center [1214, 384] width 25 height 20
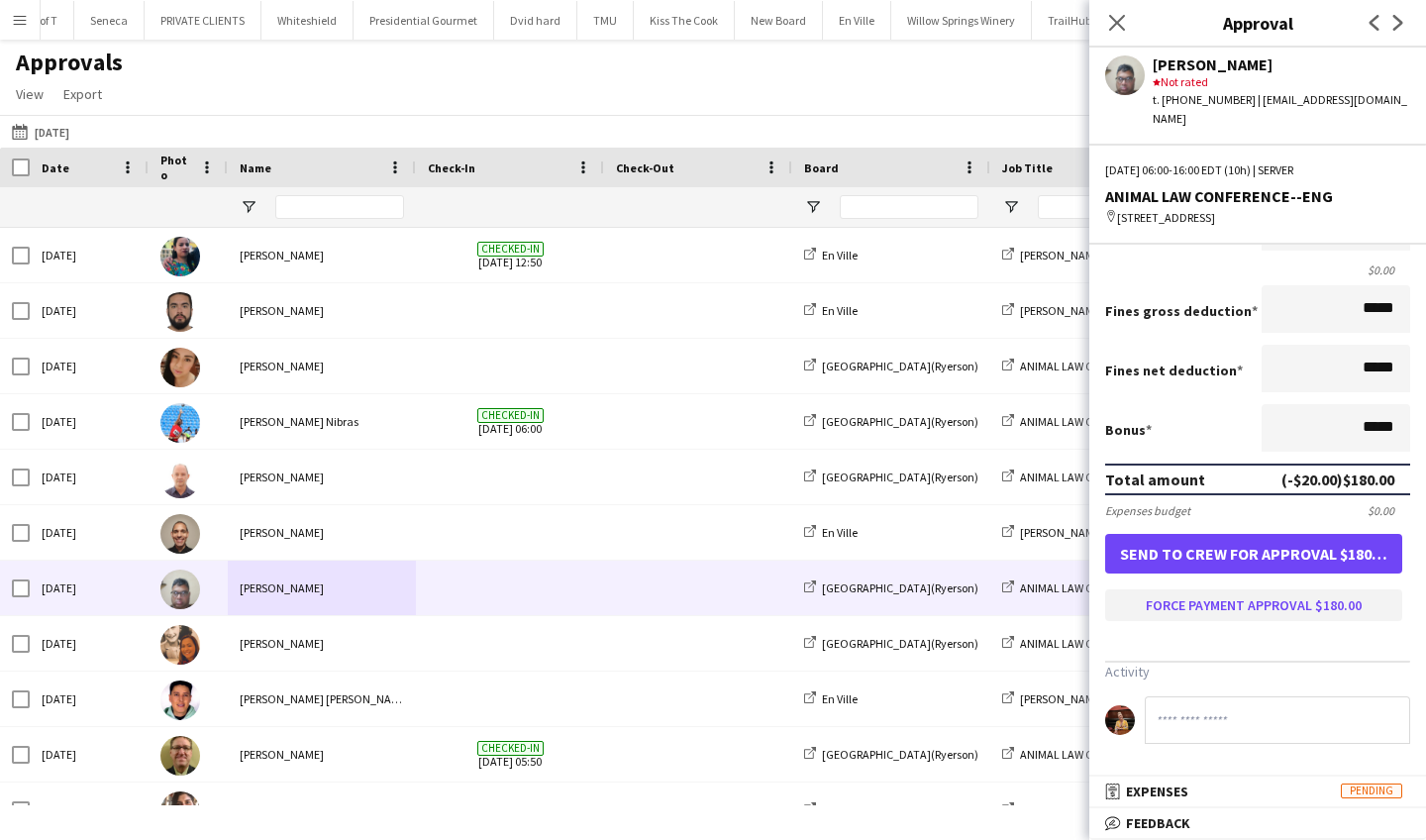
scroll to position [346, 0]
click at [1248, 596] on button "Force payment approval $180.00" at bounding box center [1253, 605] width 297 height 32
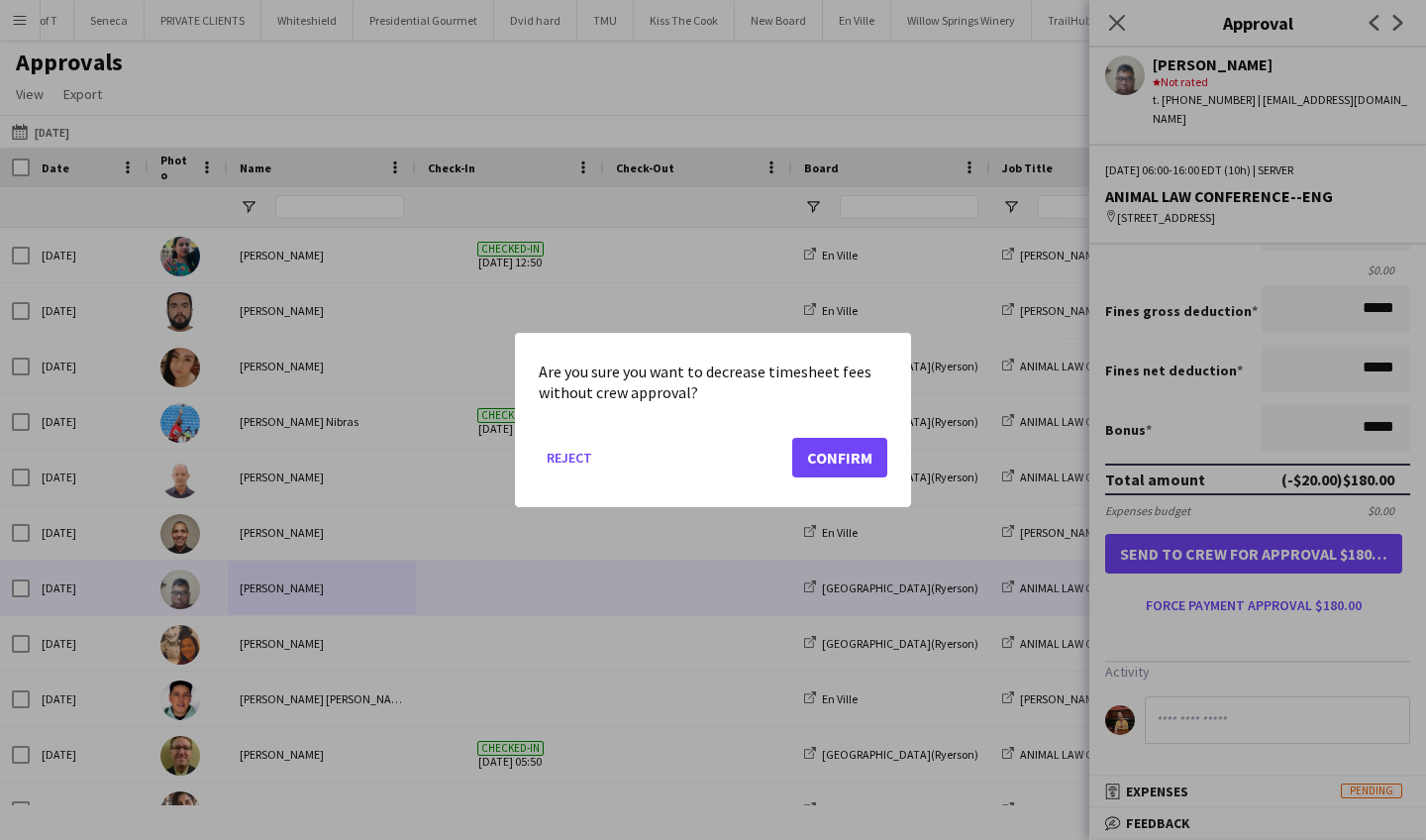
click at [851, 452] on button "Confirm" at bounding box center [839, 458] width 95 height 40
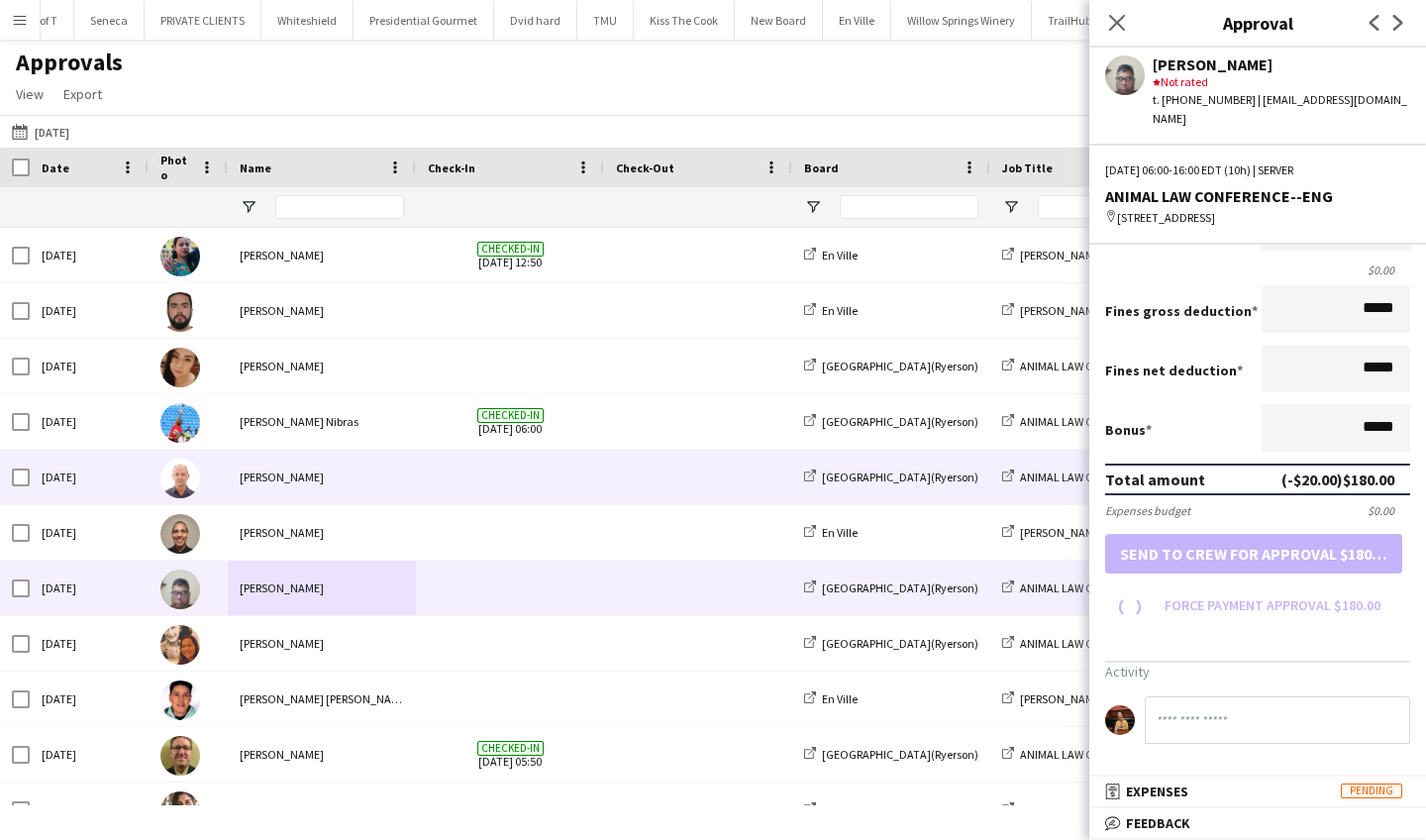
scroll to position [301, 0]
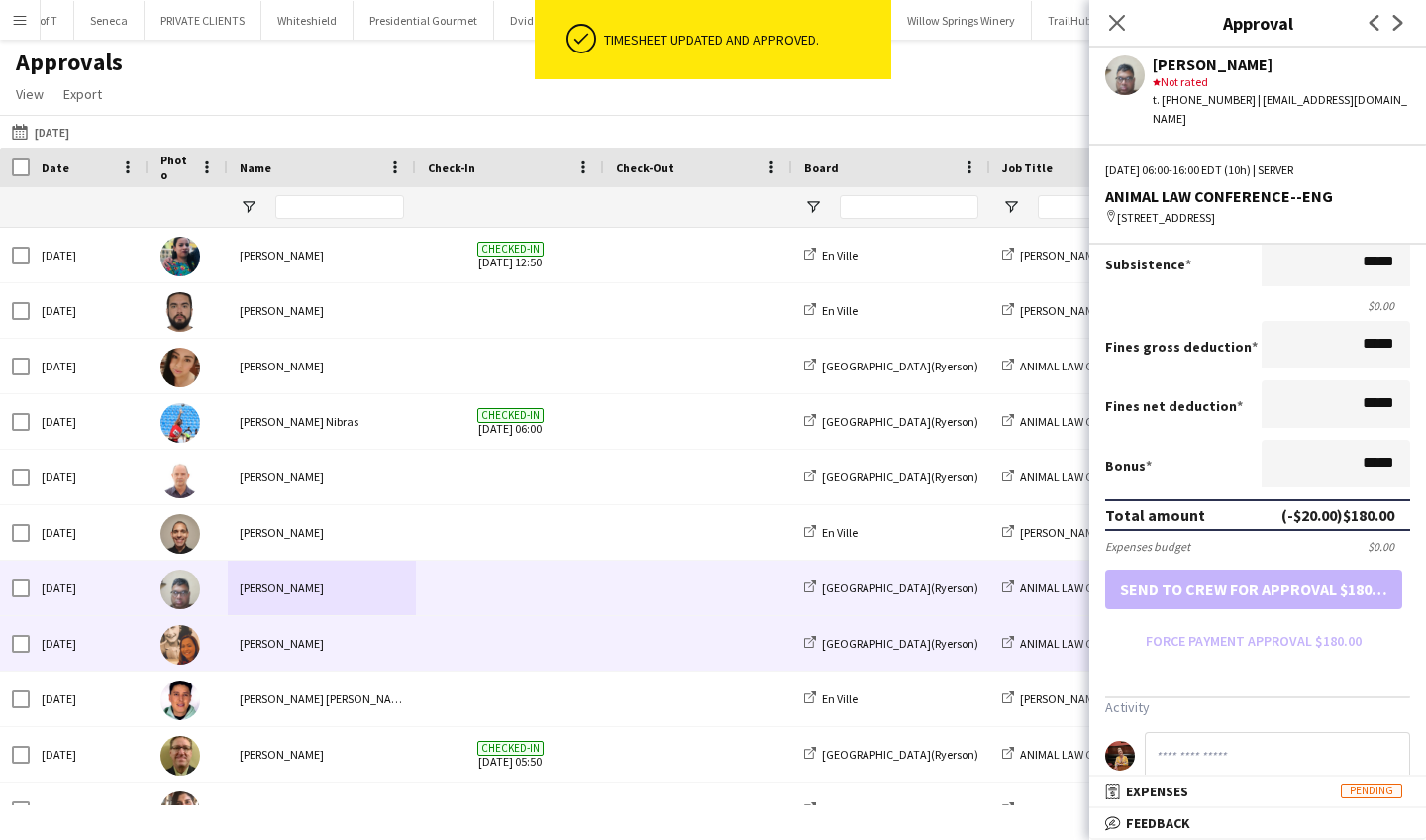
click at [373, 647] on div "[PERSON_NAME]" at bounding box center [322, 643] width 188 height 54
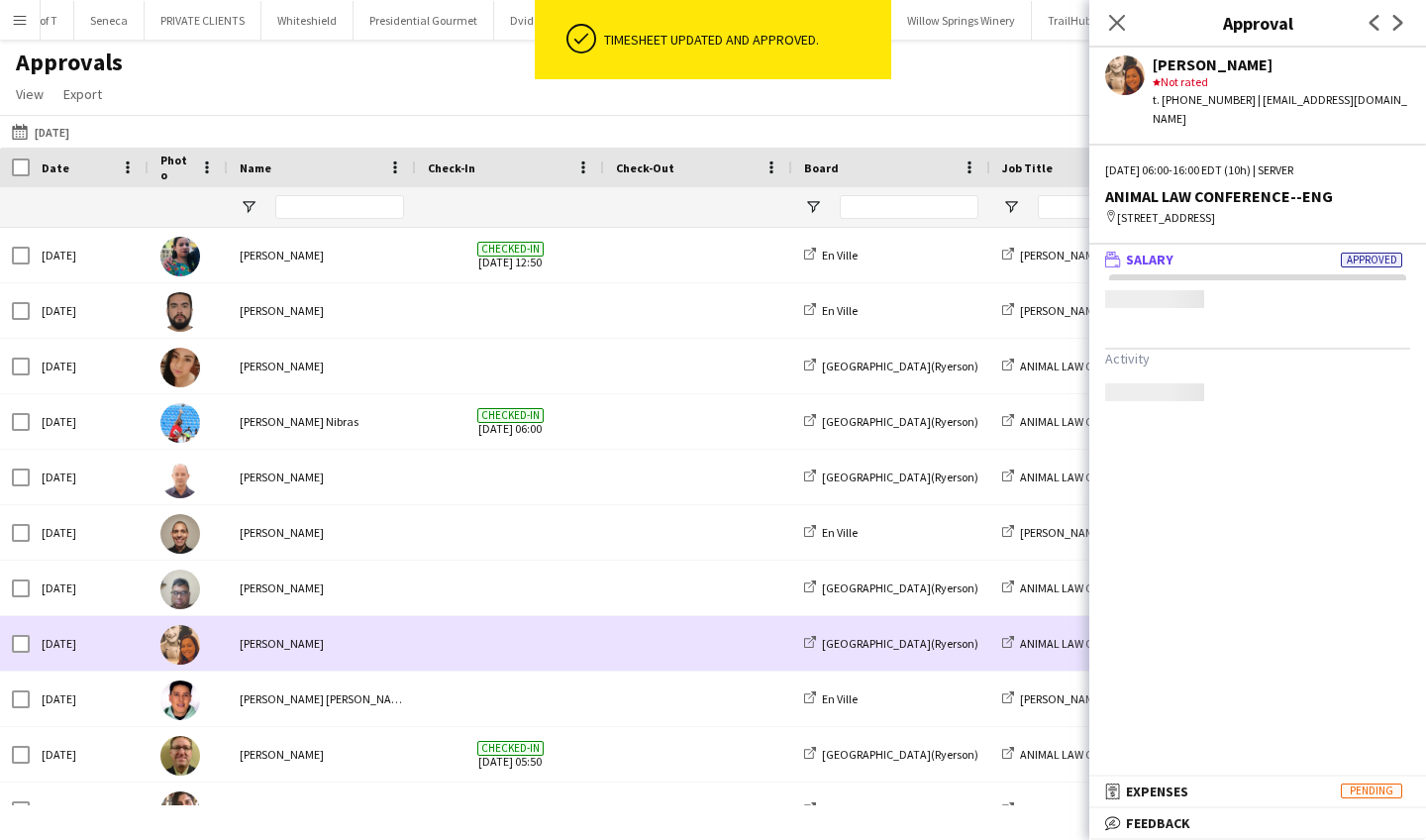
scroll to position [0, 0]
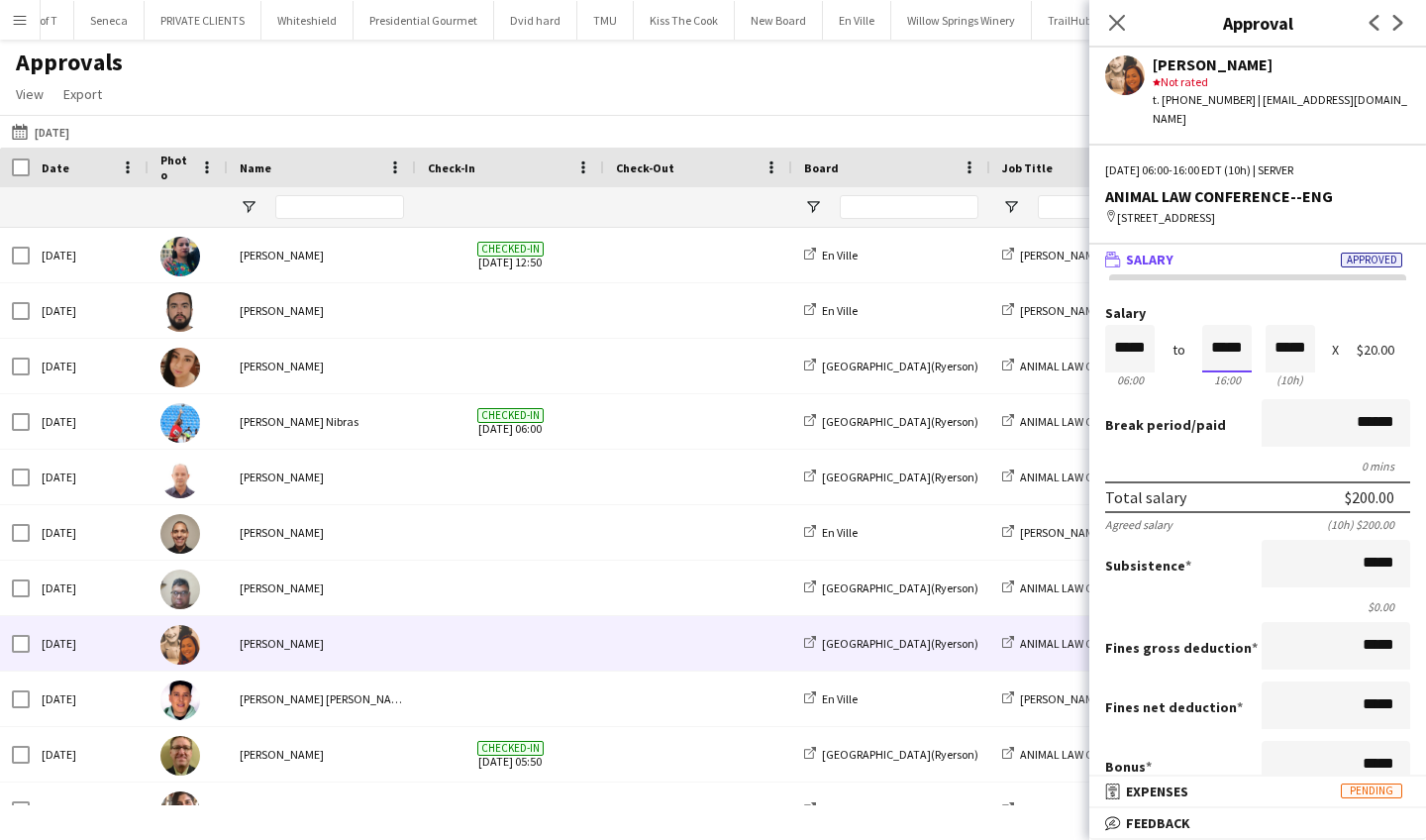
click at [1244, 345] on input "*****" at bounding box center [1227, 349] width 50 height 48
type input "*****"
click at [1217, 377] on div at bounding box center [1214, 384] width 25 height 20
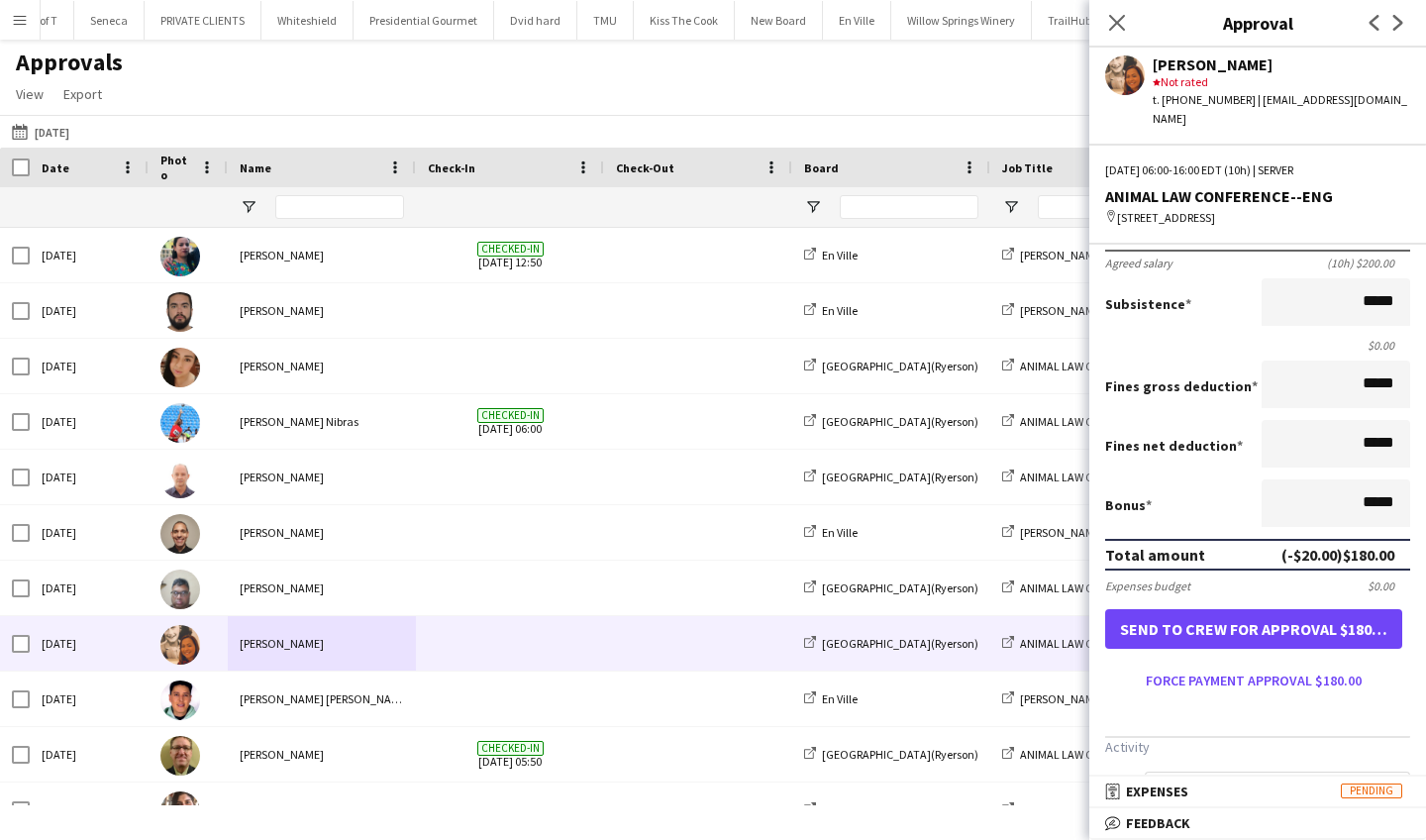
scroll to position [337, 0]
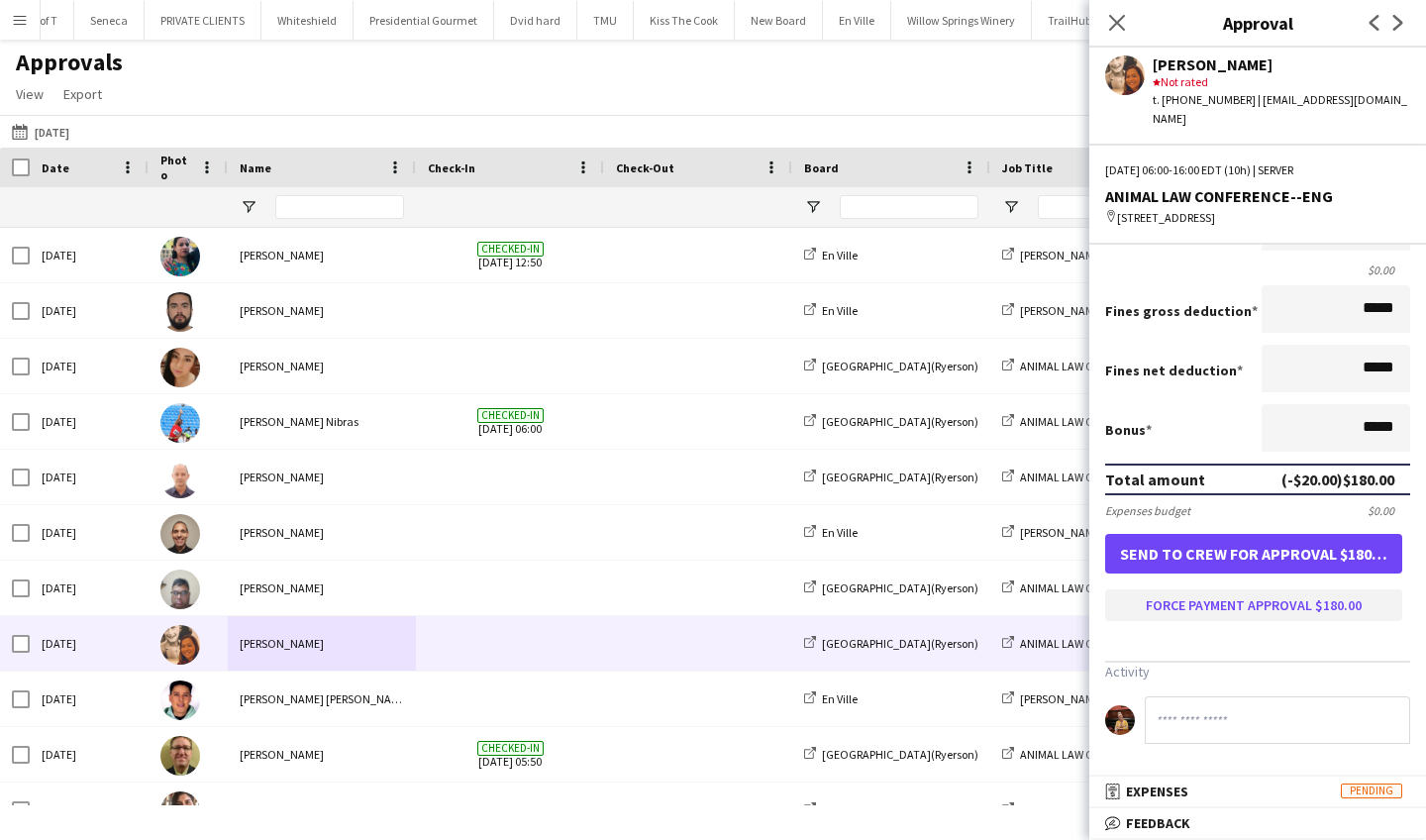
click at [1210, 607] on button "Force payment approval $180.00" at bounding box center [1253, 605] width 297 height 32
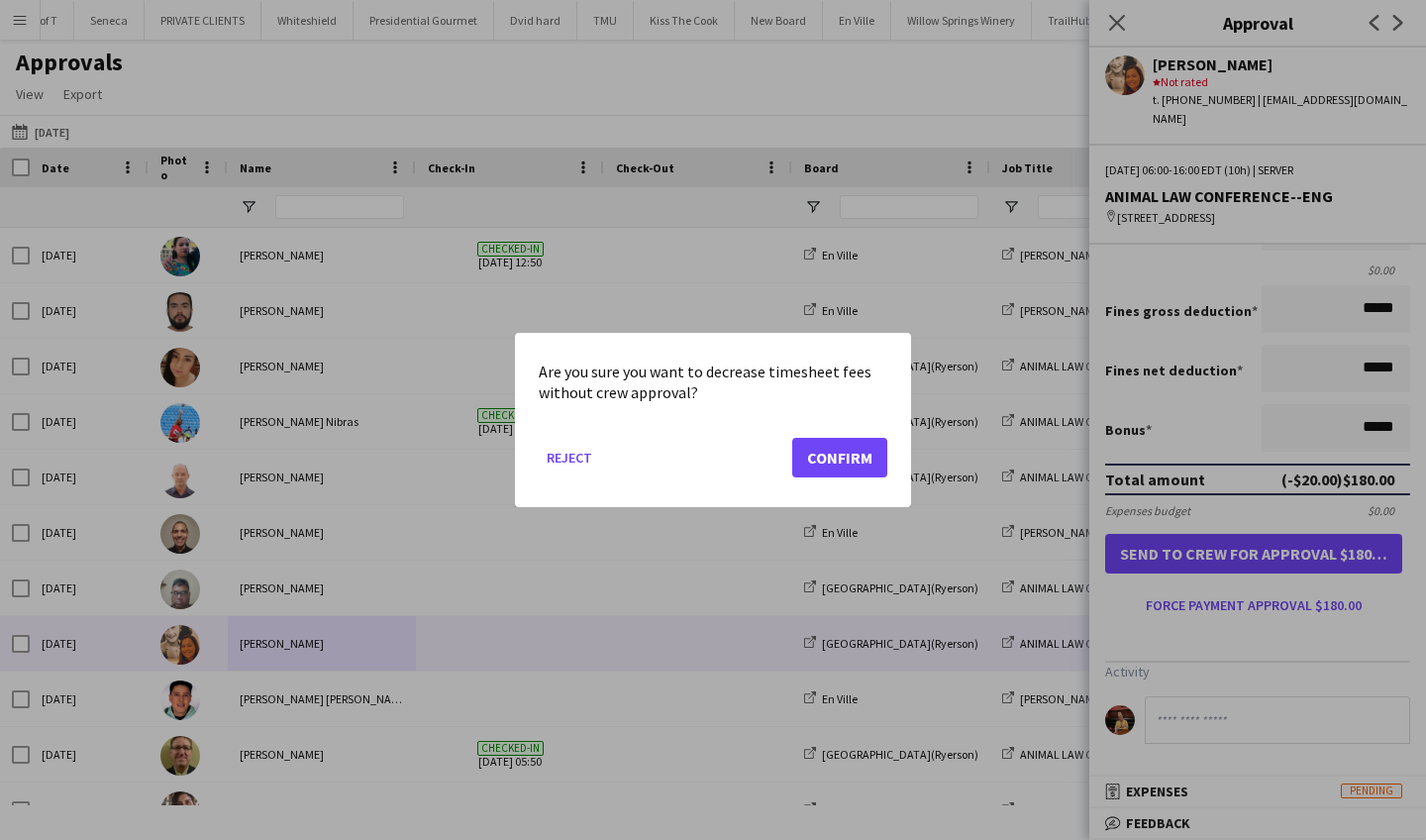
click at [860, 462] on button "Confirm" at bounding box center [839, 458] width 95 height 40
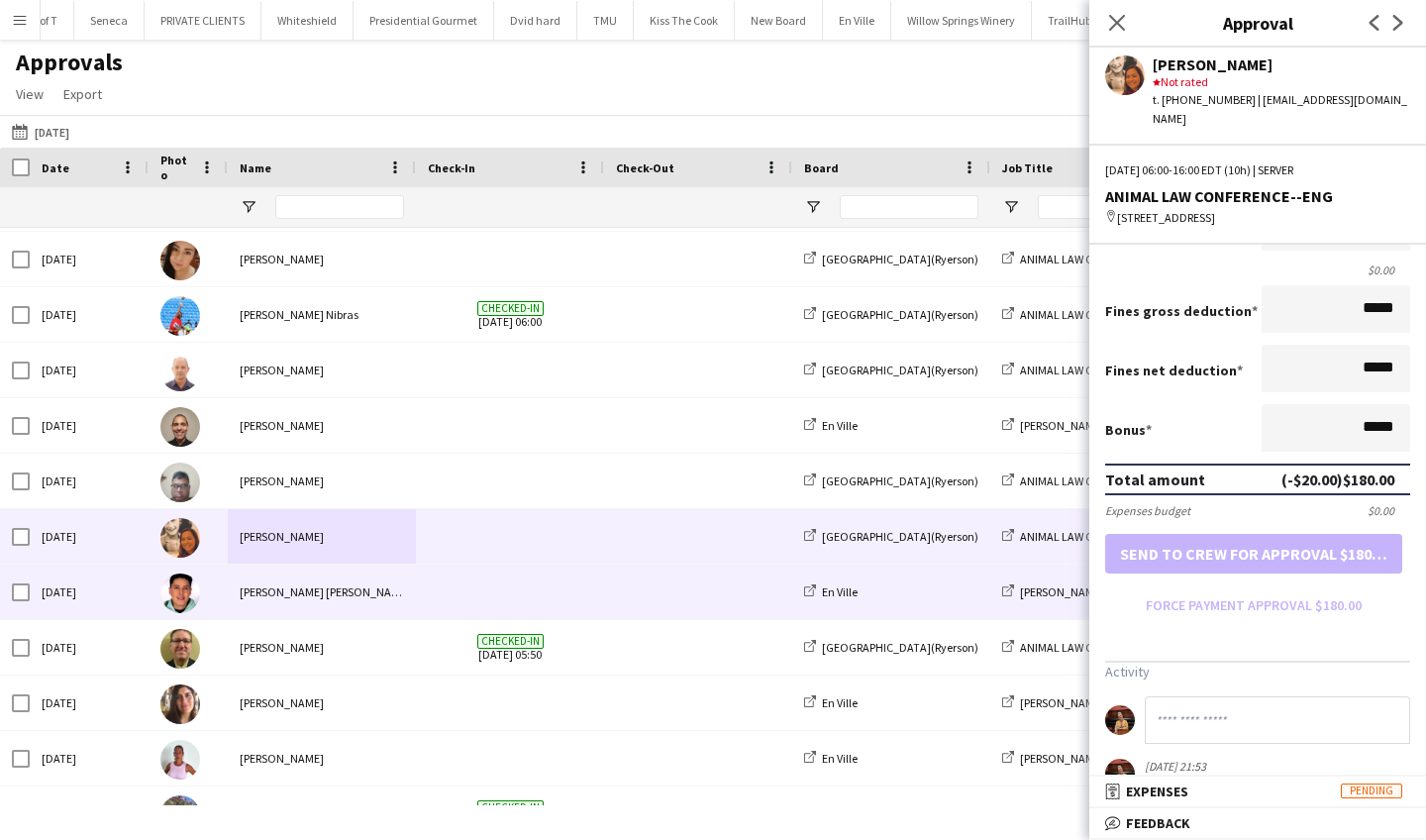
scroll to position [136, 0]
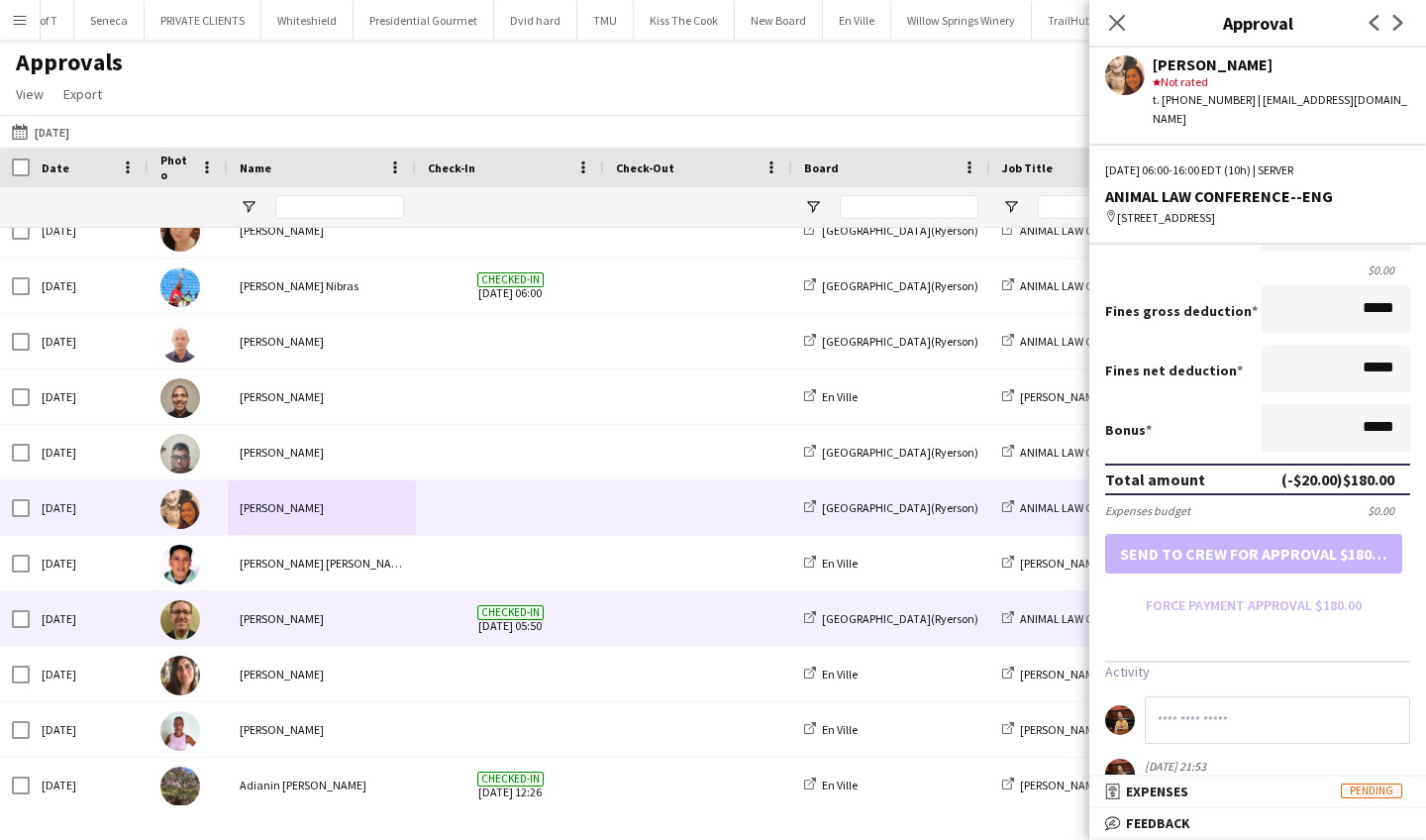
click at [362, 628] on div "[PERSON_NAME]" at bounding box center [322, 618] width 188 height 54
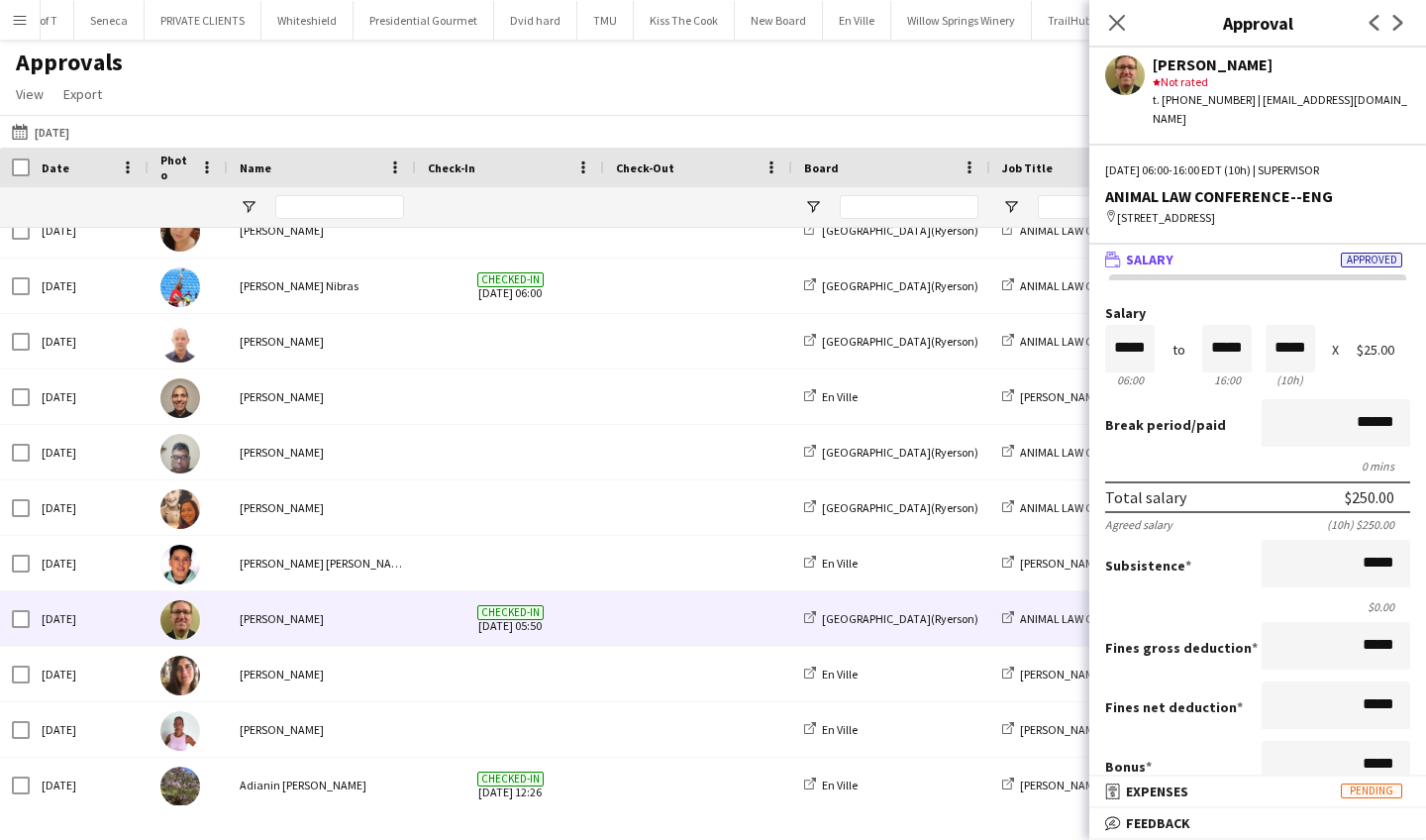
scroll to position [0, 0]
click at [1243, 344] on input "*****" at bounding box center [1227, 349] width 50 height 48
type input "*****"
click at [1213, 375] on div at bounding box center [1214, 384] width 25 height 20
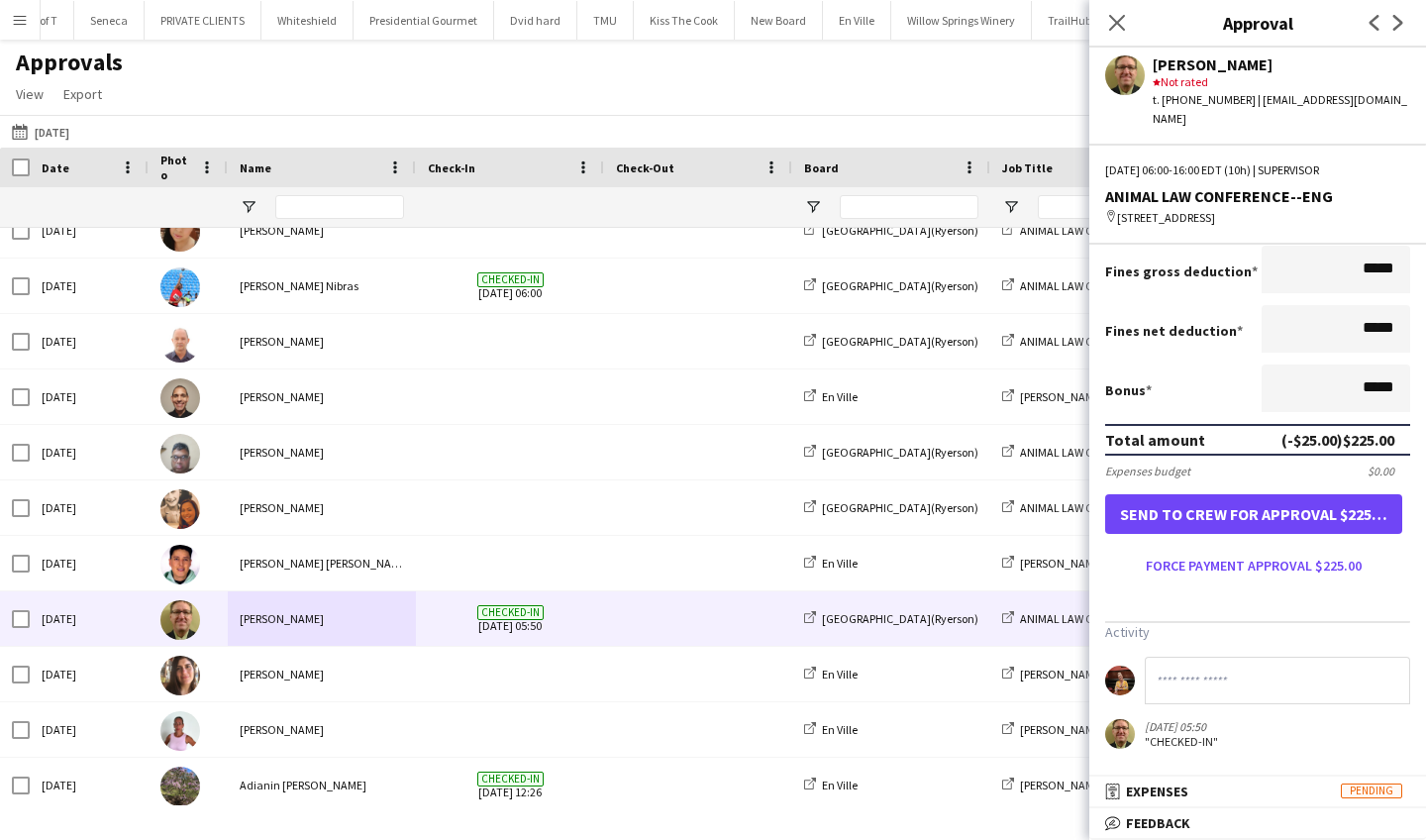
scroll to position [385, 0]
click at [1288, 557] on button "Force payment approval $225.00" at bounding box center [1253, 566] width 297 height 32
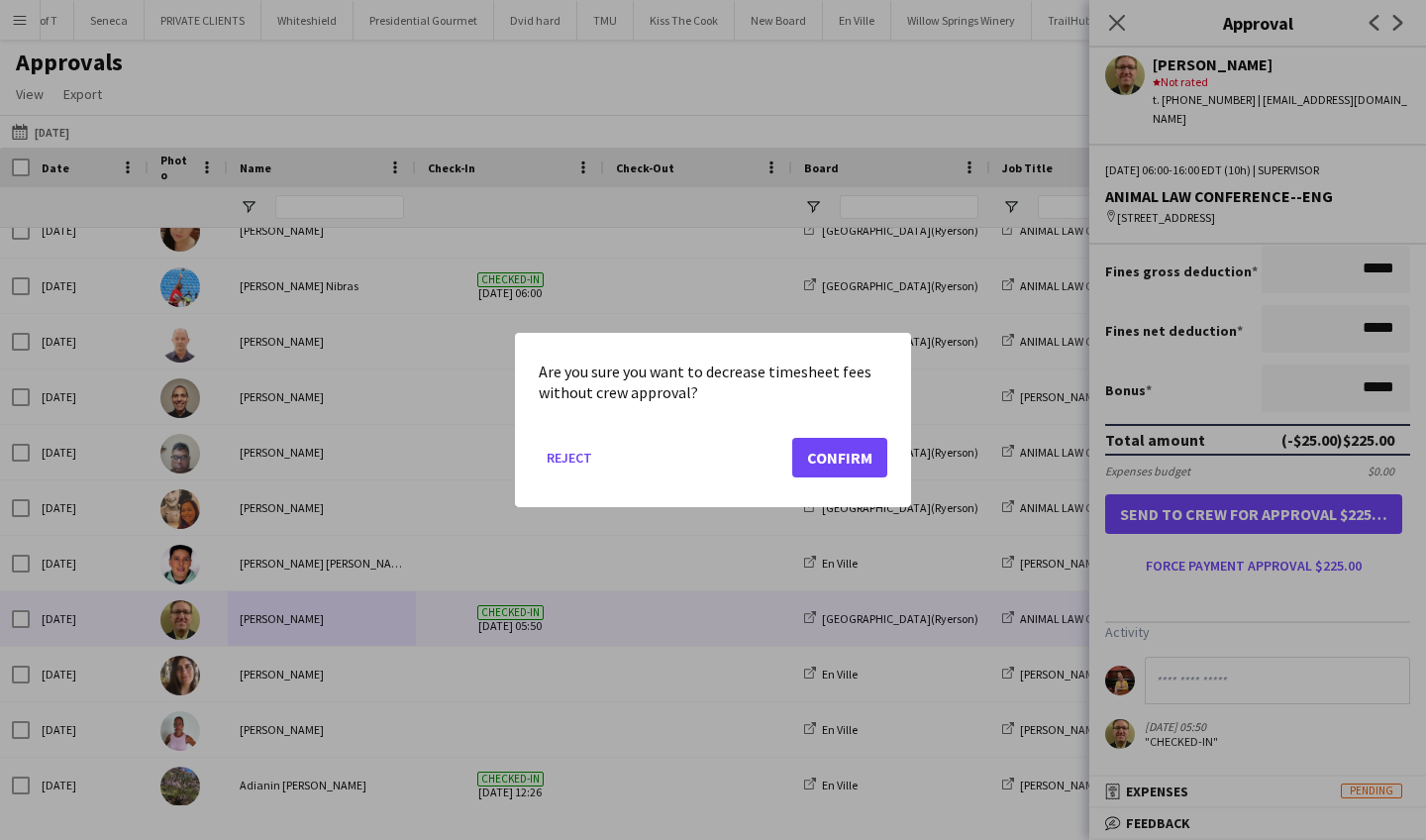
click at [849, 450] on button "Confirm" at bounding box center [839, 458] width 95 height 40
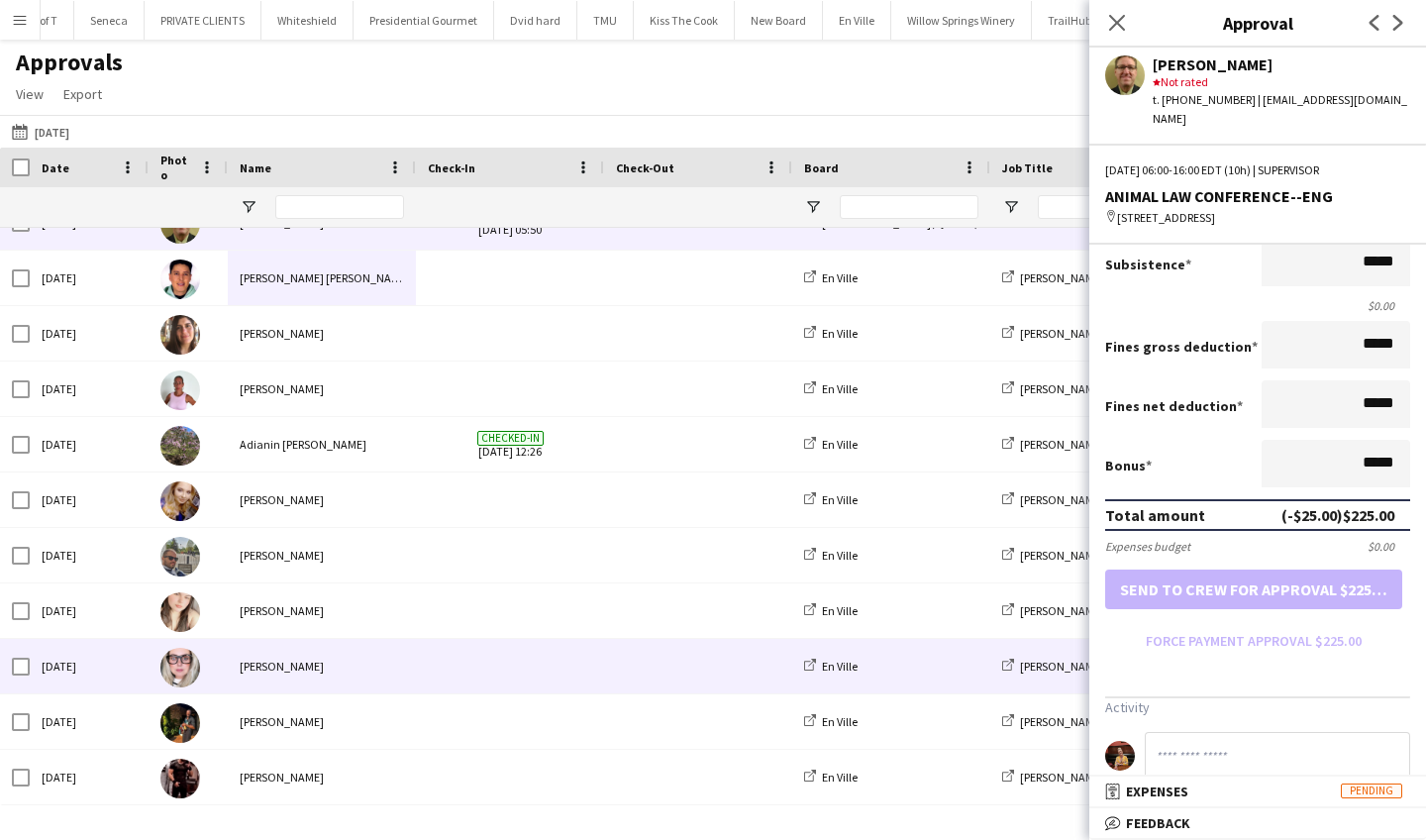
scroll to position [0, 0]
